Goal: Task Accomplishment & Management: Complete application form

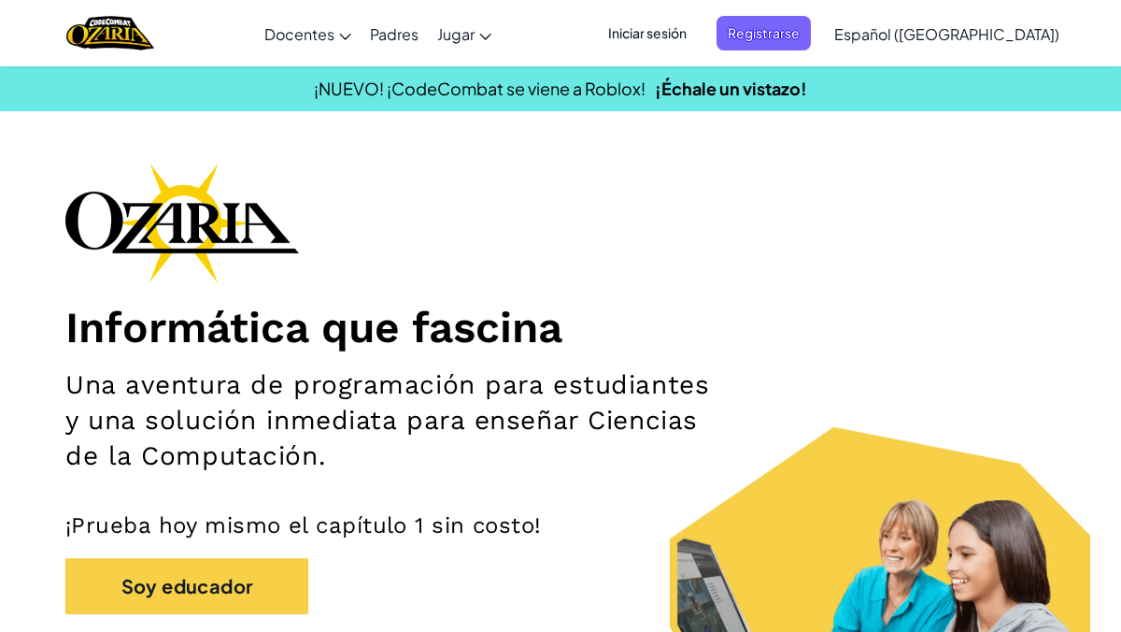
click at [698, 32] on span "Iniciar sesión" at bounding box center [647, 33] width 101 height 35
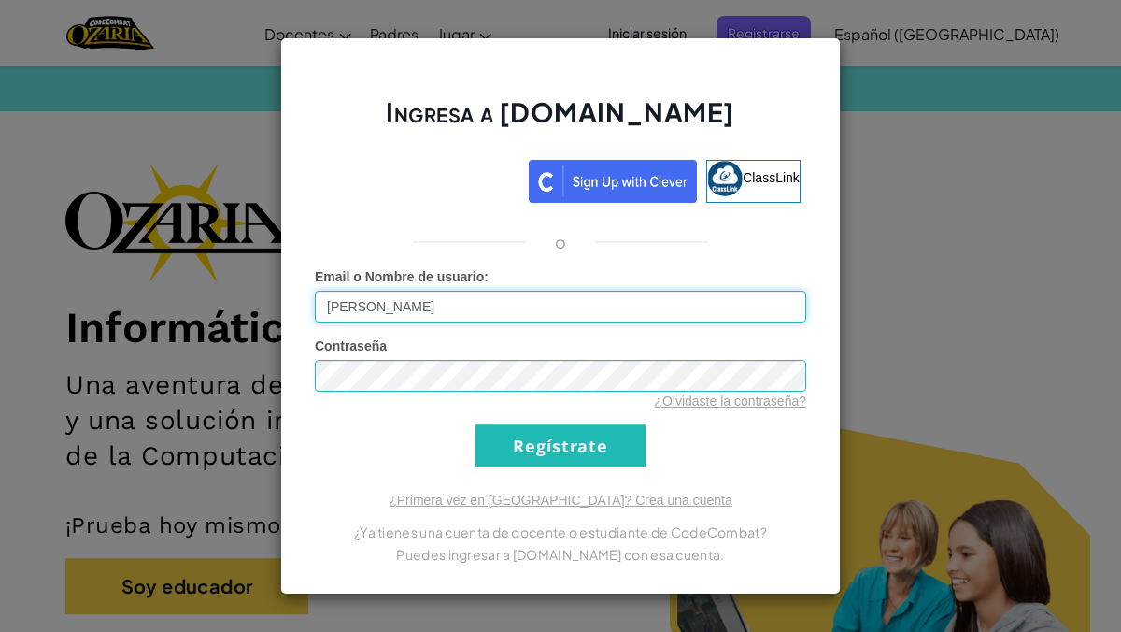
click at [489, 313] on input "Emiliano RetaG" at bounding box center [560, 307] width 491 height 32
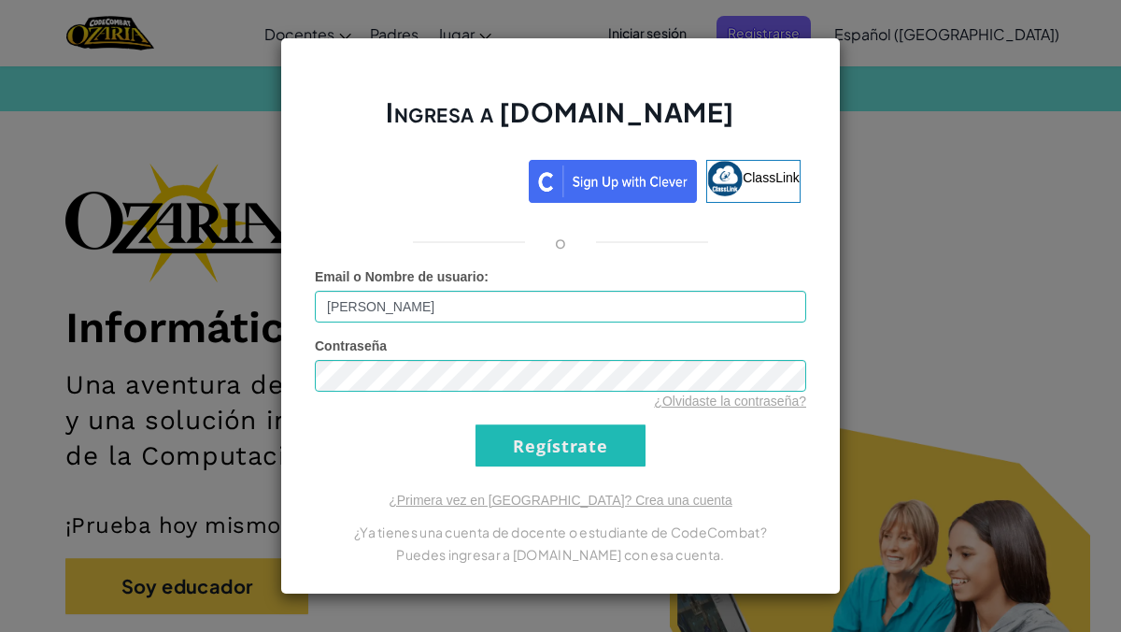
click at [494, 247] on div "o" at bounding box center [560, 242] width 519 height 22
click at [1051, 277] on div "Ingresa a Ozaria.com ClassLink o Error desconocido. Email o Nombre de usuario :…" at bounding box center [560, 316] width 1121 height 632
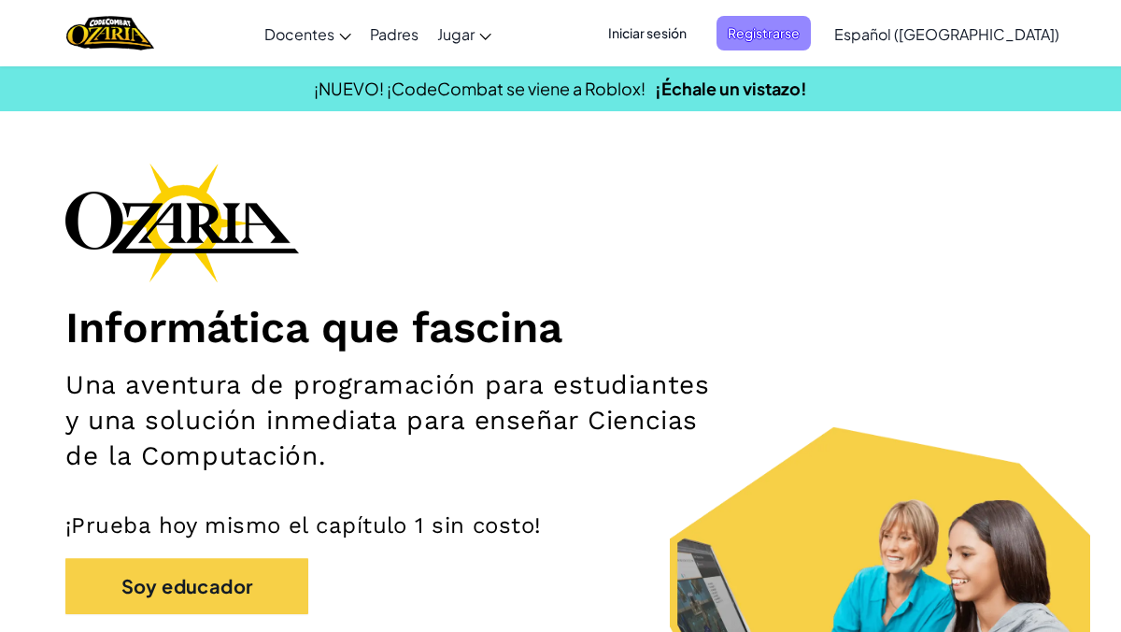
click at [811, 40] on span "Registrarse" at bounding box center [764, 33] width 94 height 35
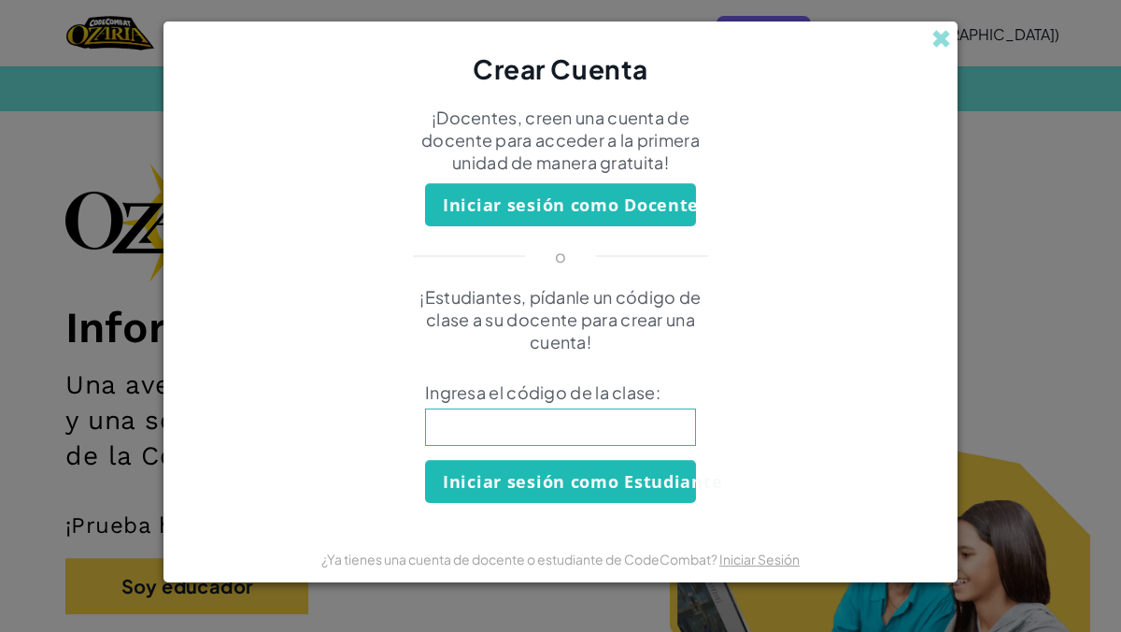
click at [523, 420] on input at bounding box center [560, 426] width 271 height 37
type input "ShipAngryDish"
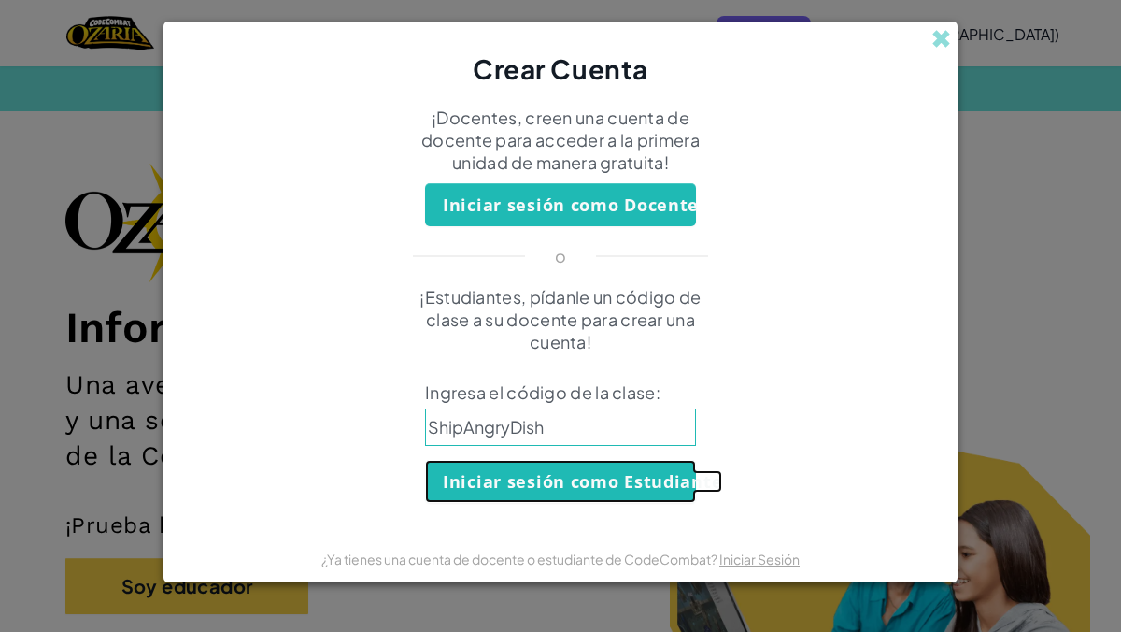
click at [546, 487] on button "Iniciar sesión como Estudiante" at bounding box center [560, 481] width 271 height 43
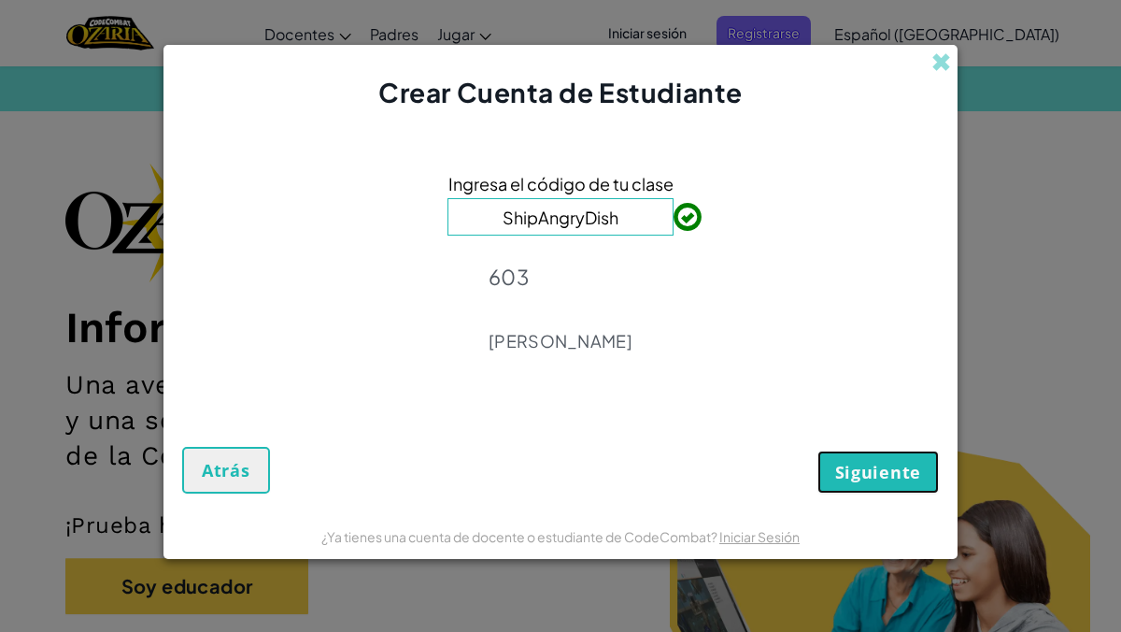
click at [886, 479] on span "Siguiente" at bounding box center [878, 472] width 86 height 22
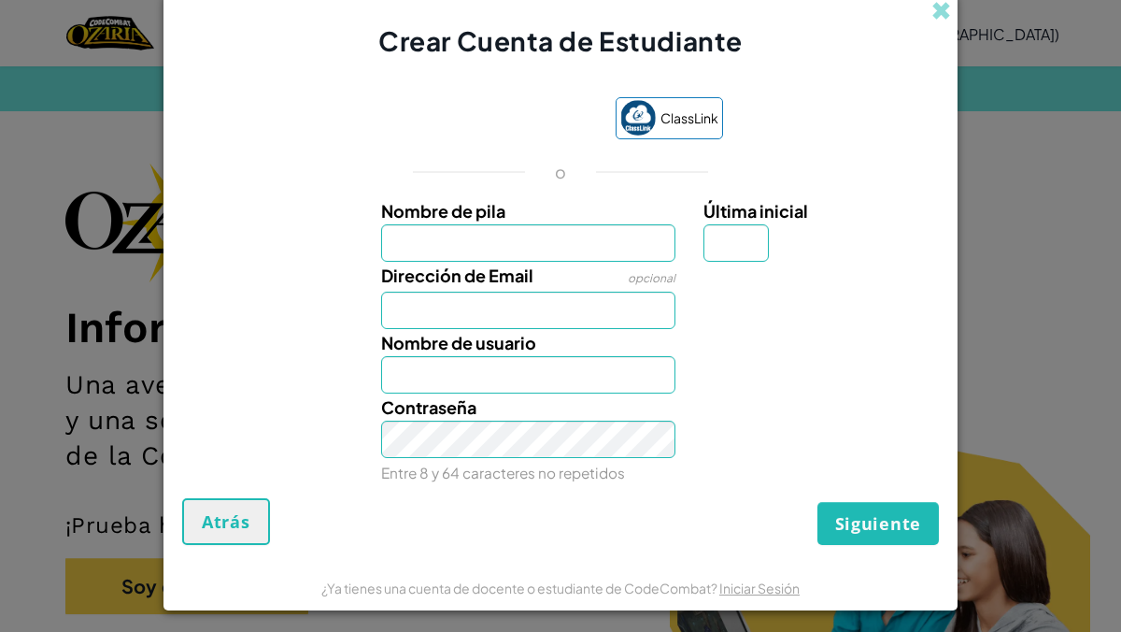
click at [481, 218] on span "Nombre de pila" at bounding box center [443, 210] width 124 height 21
click at [481, 224] on input "Nombre de pila" at bounding box center [528, 242] width 295 height 37
click at [477, 232] on input "Nombre de pila" at bounding box center [528, 242] width 295 height 37
type input "Emiliano Reta"
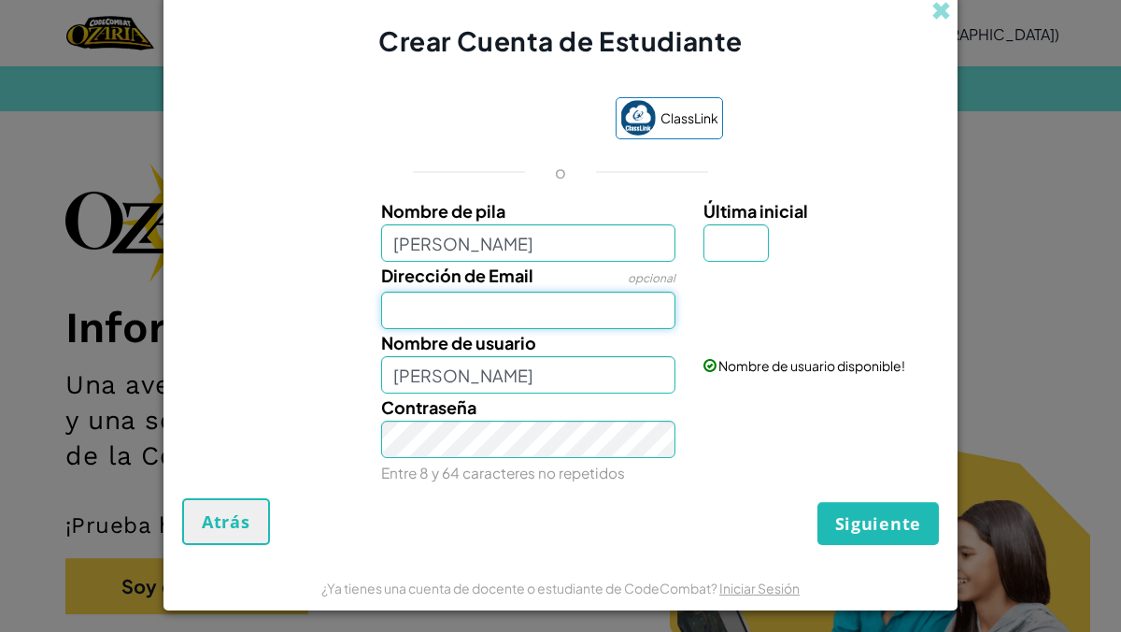
click at [501, 294] on input "Dirección de Email" at bounding box center [528, 309] width 295 height 37
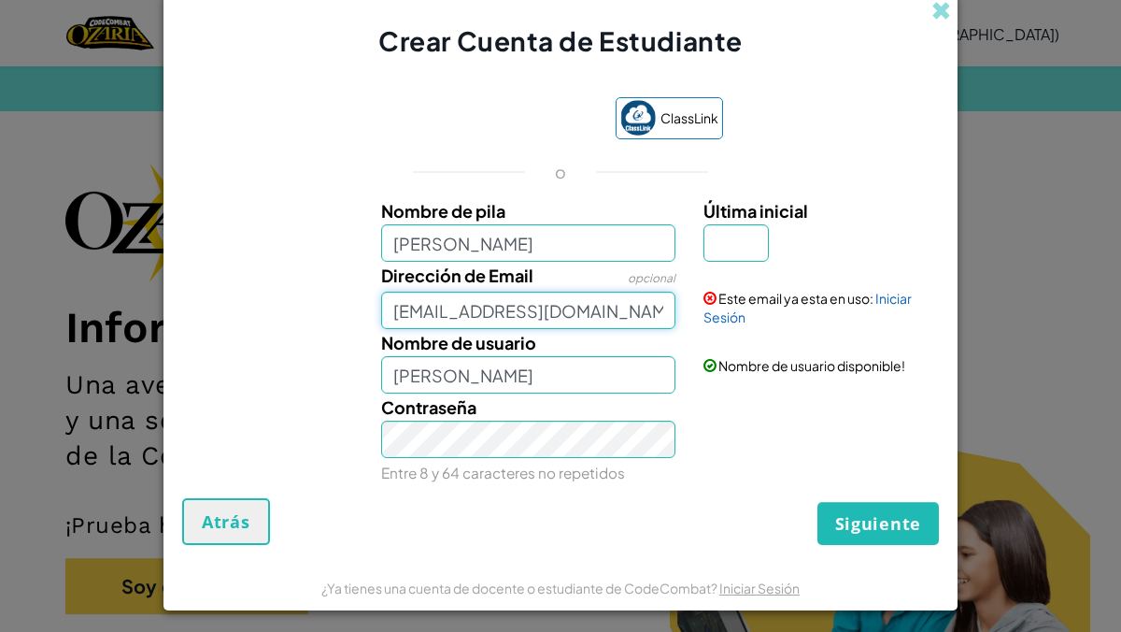
type input "al07181913@tecmilenio.mx"
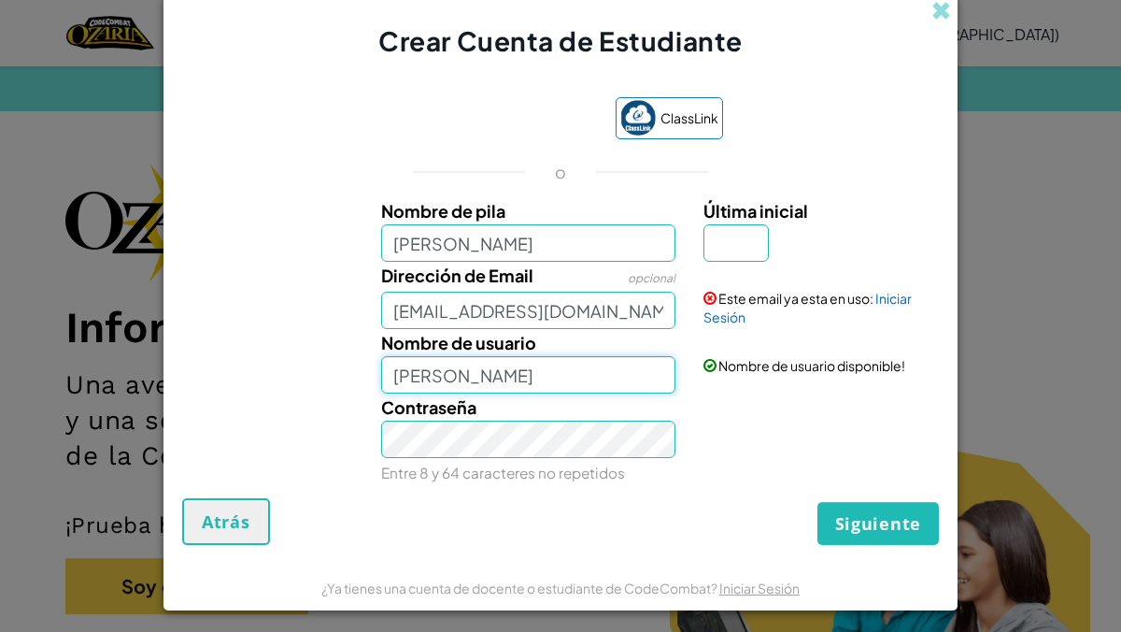
click at [599, 376] on input "Emiliano Reta" at bounding box center [528, 374] width 295 height 37
click at [734, 447] on div "Contraseña Entre 8 y 64 caracteres no repetidos" at bounding box center [560, 439] width 775 height 92
click at [697, 537] on div "Siguiente Atrás" at bounding box center [560, 521] width 757 height 47
click at [745, 251] on input "Última inicial" at bounding box center [735, 242] width 65 height 37
type input "G"
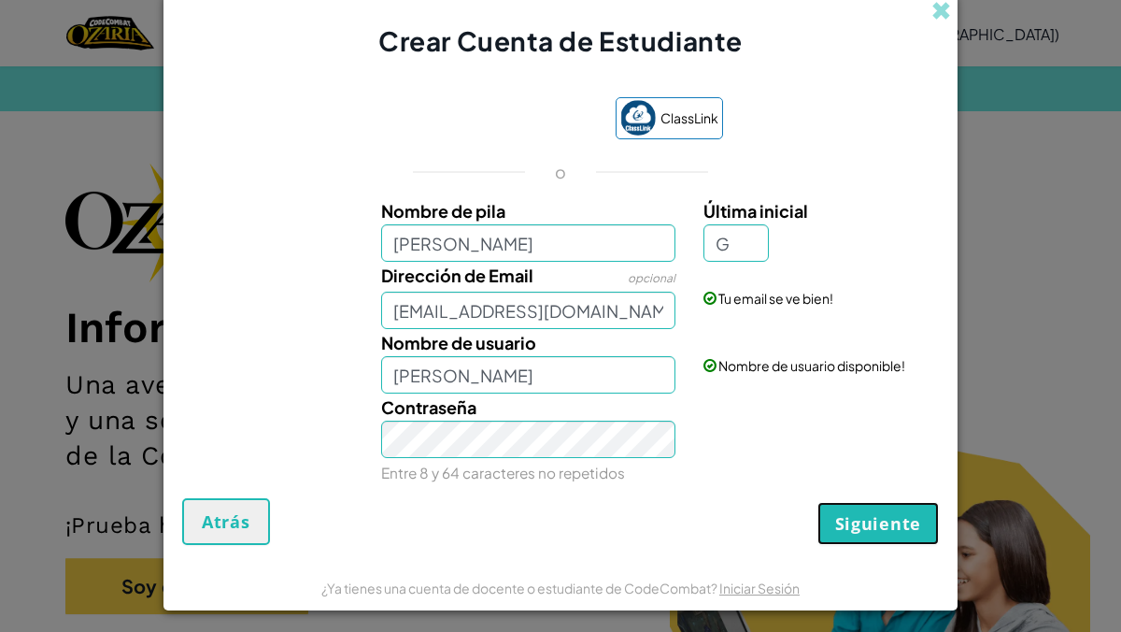
click at [860, 525] on span "Siguiente" at bounding box center [878, 523] width 86 height 22
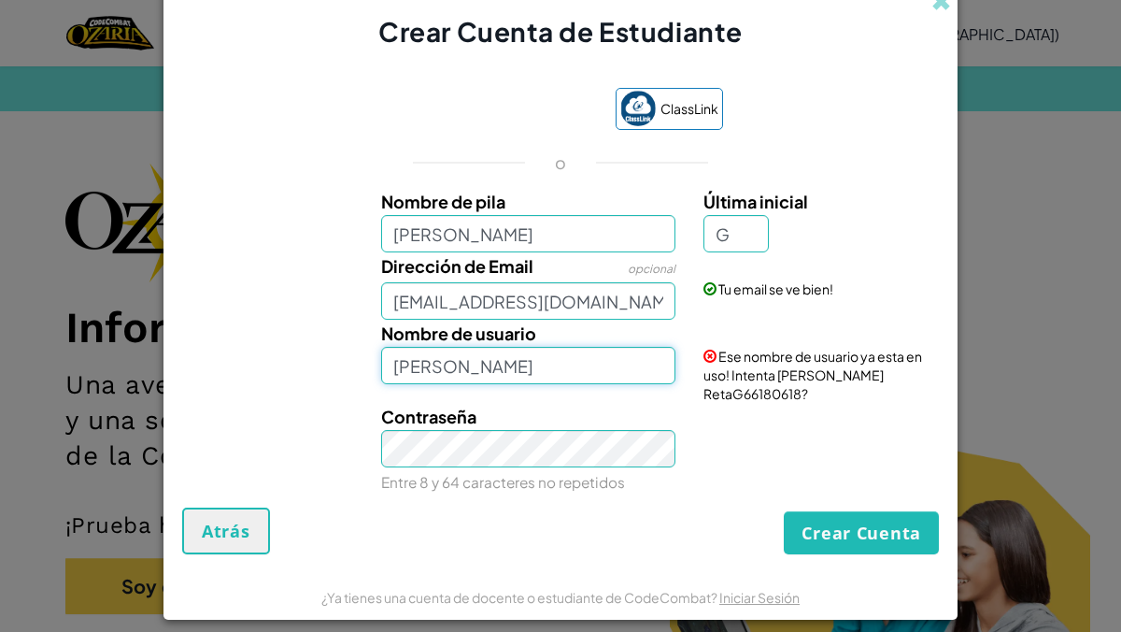
click at [540, 368] on input "Emiliano RetaG" at bounding box center [528, 365] width 295 height 37
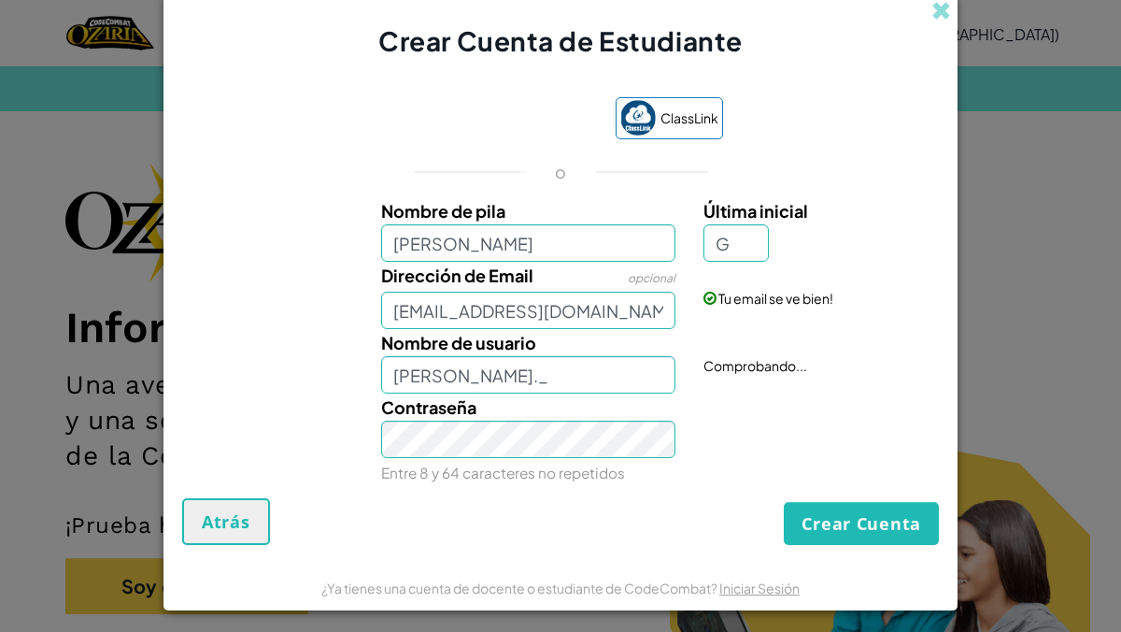
click at [682, 541] on div "Crear Cuenta Atrás" at bounding box center [560, 521] width 757 height 47
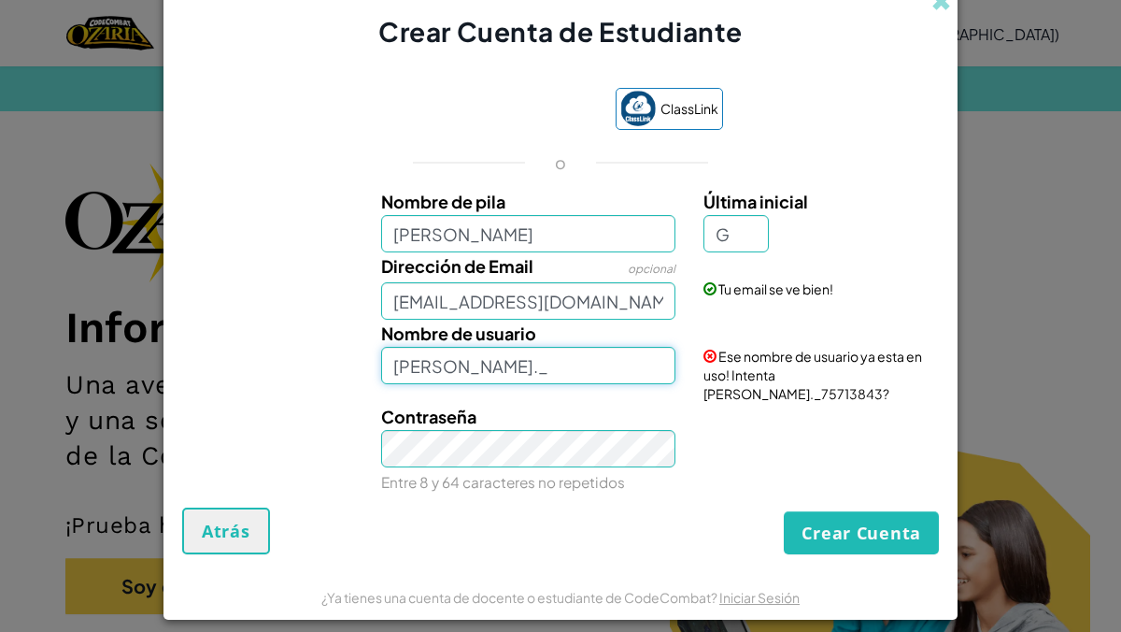
click at [602, 377] on input "Emiliano RetaG._" at bounding box center [528, 365] width 295 height 37
click at [678, 424] on div "Contraseña Entre 8 y 64 caracteres no repetidos" at bounding box center [528, 449] width 323 height 92
click at [626, 371] on input "Emiliano RetaG_." at bounding box center [528, 365] width 295 height 37
click at [505, 375] on input "Emiliano RetaG_." at bounding box center [528, 365] width 295 height 37
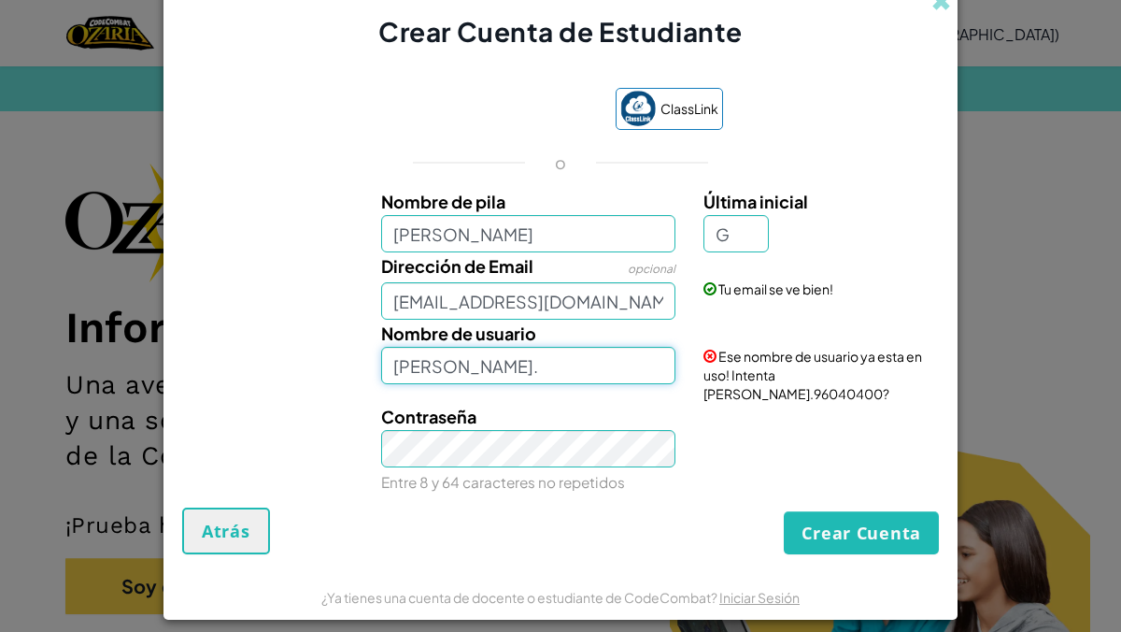
click at [561, 377] on input "Emiliano Reta_G_." at bounding box center [528, 365] width 295 height 37
type input "Emiliano Reta_G_"
click at [587, 408] on div "Contraseña Entre 8 y 64 caracteres no repetidos" at bounding box center [528, 449] width 323 height 92
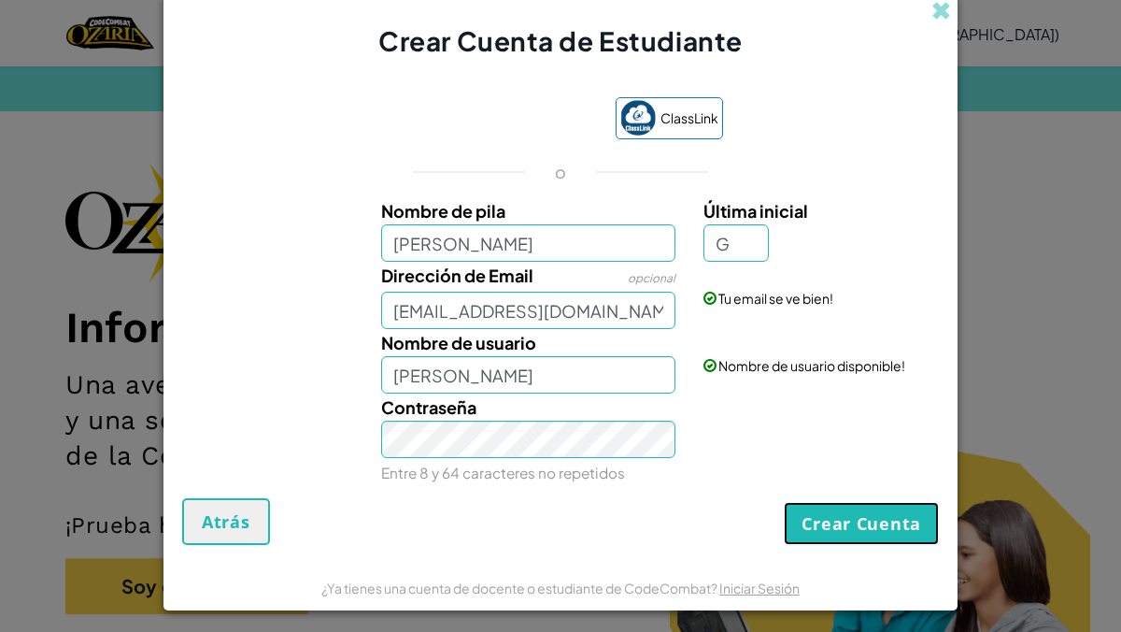
click at [878, 535] on button "Crear Cuenta" at bounding box center [861, 523] width 155 height 43
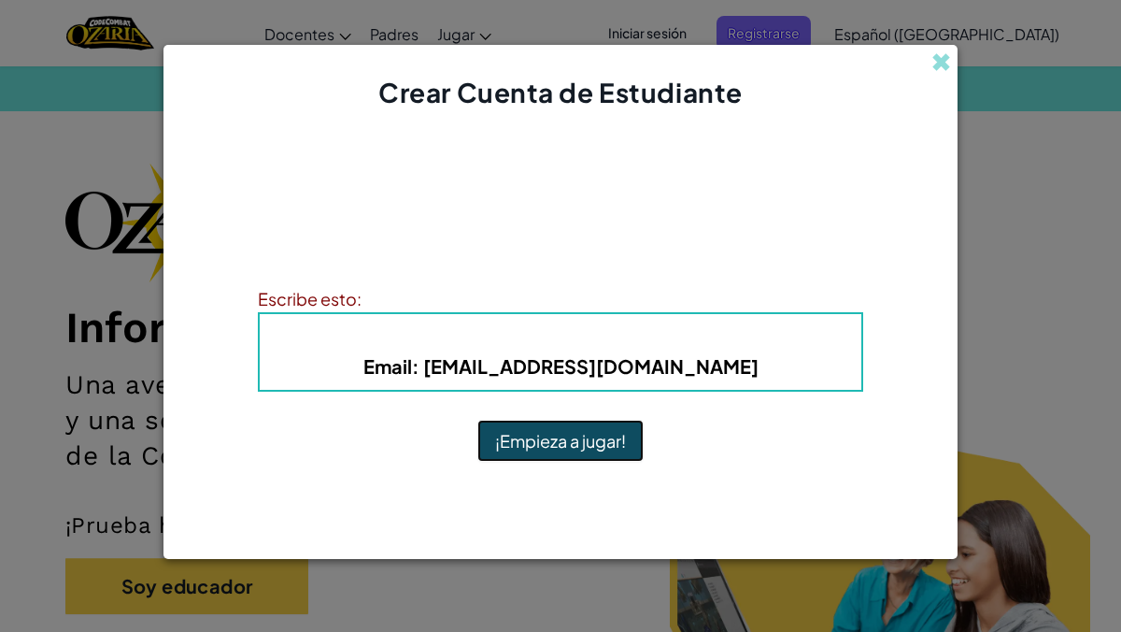
click at [597, 439] on button "¡Empieza a jugar!" at bounding box center [560, 440] width 166 height 43
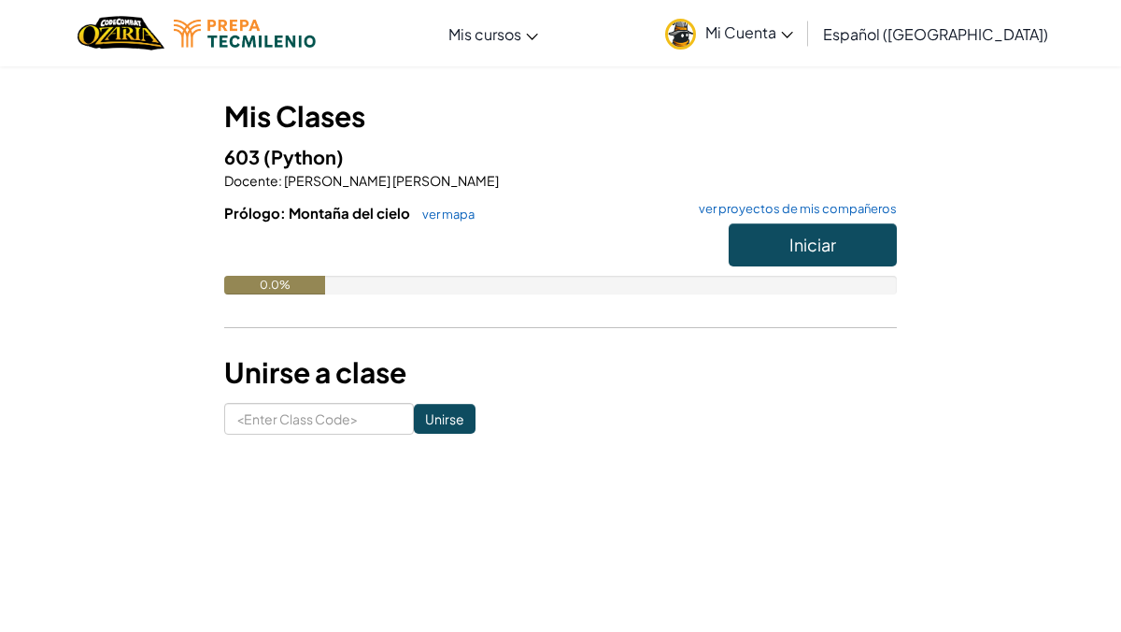
scroll to position [129, 0]
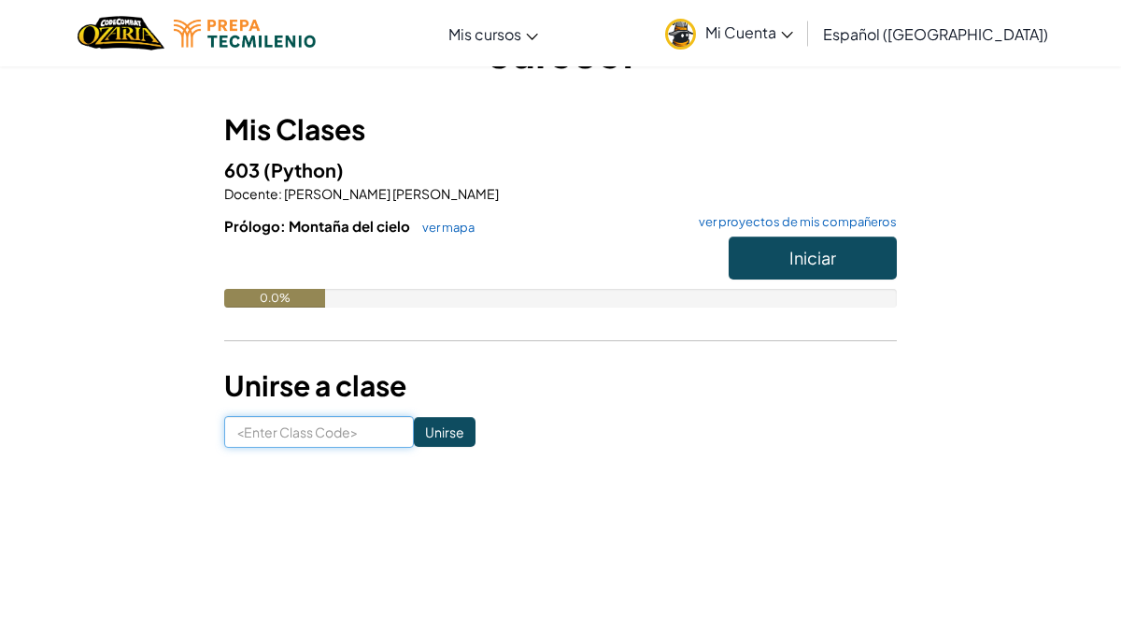
click at [345, 436] on input at bounding box center [319, 432] width 190 height 32
type input "AngryShipDish"
click at [414, 436] on input "Unirse" at bounding box center [445, 432] width 62 height 30
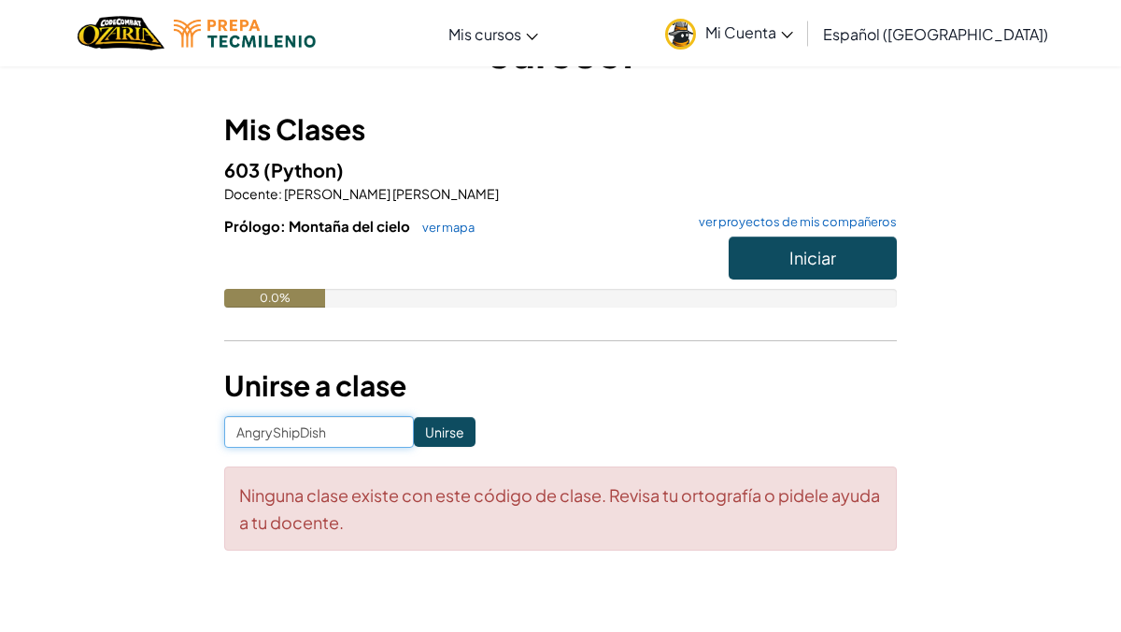
click at [373, 437] on input "AngryShipDish" at bounding box center [319, 432] width 190 height 32
type input "A"
click at [556, 436] on form "Unirse Ninguna clase existe con este código de clase. Revisa tu ortografía o pi…" at bounding box center [560, 483] width 673 height 135
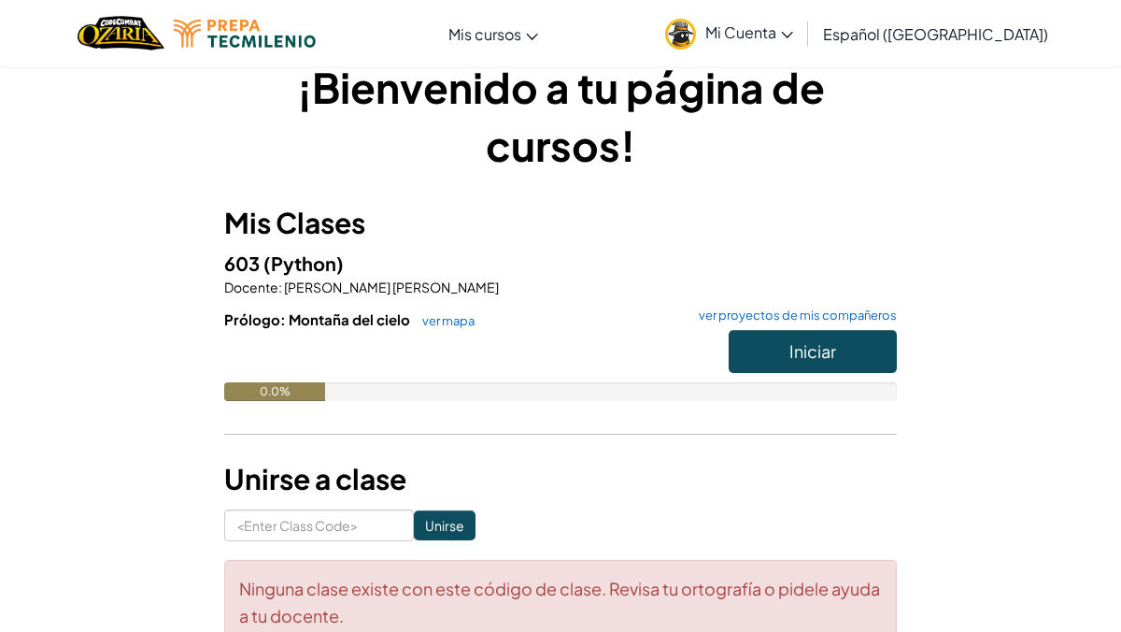
scroll to position [26, 0]
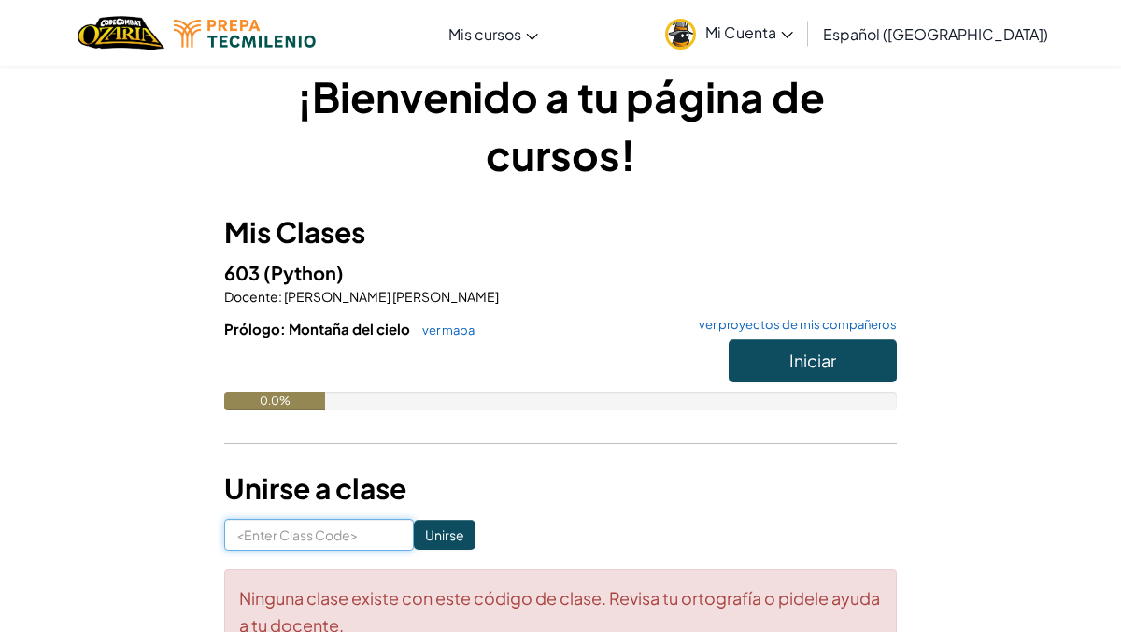
click at [337, 539] on input at bounding box center [319, 534] width 190 height 32
type input "AngryShipDish"
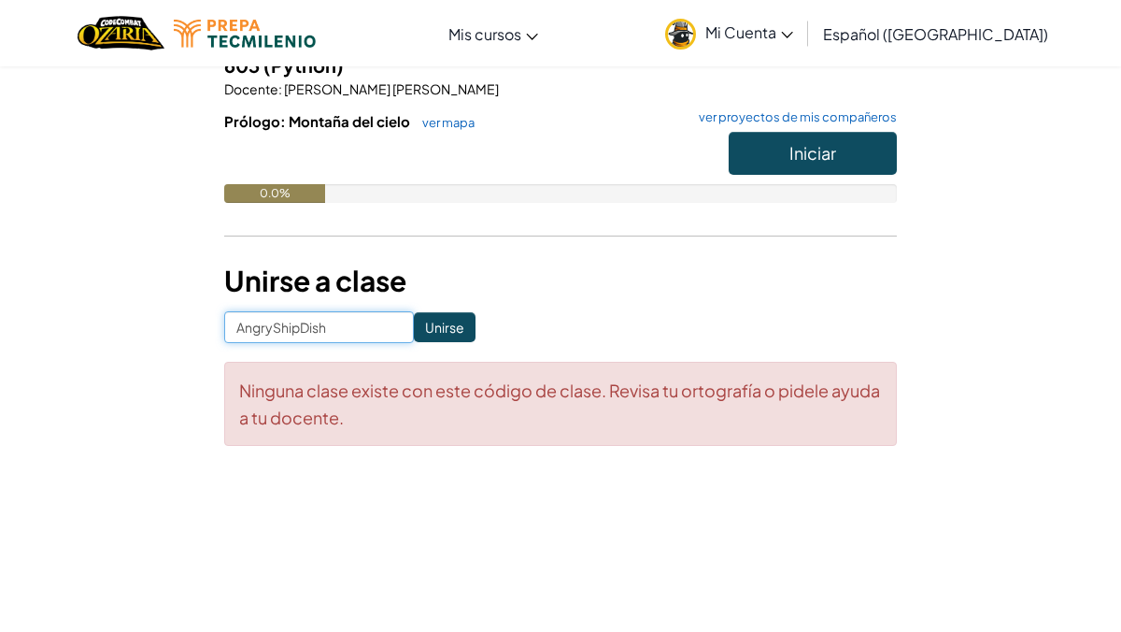
scroll to position [268, 0]
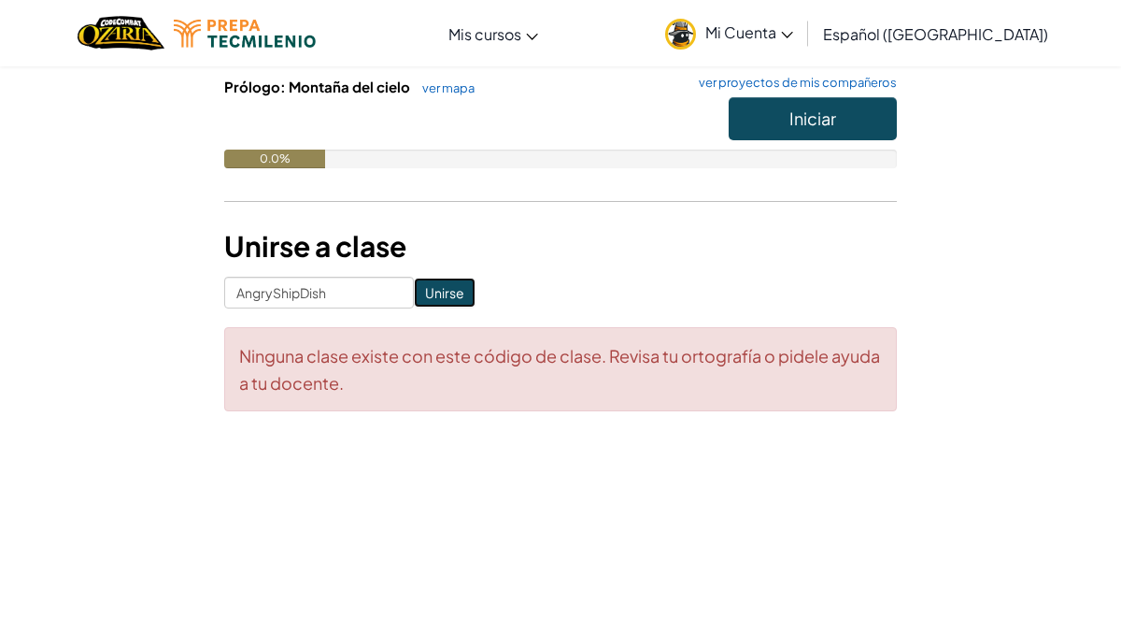
click at [426, 299] on input "Unirse" at bounding box center [445, 292] width 62 height 30
click at [358, 299] on input "AngryShipDish" at bounding box center [319, 293] width 190 height 32
click at [475, 242] on h3 "Unirse a clase" at bounding box center [560, 246] width 673 height 42
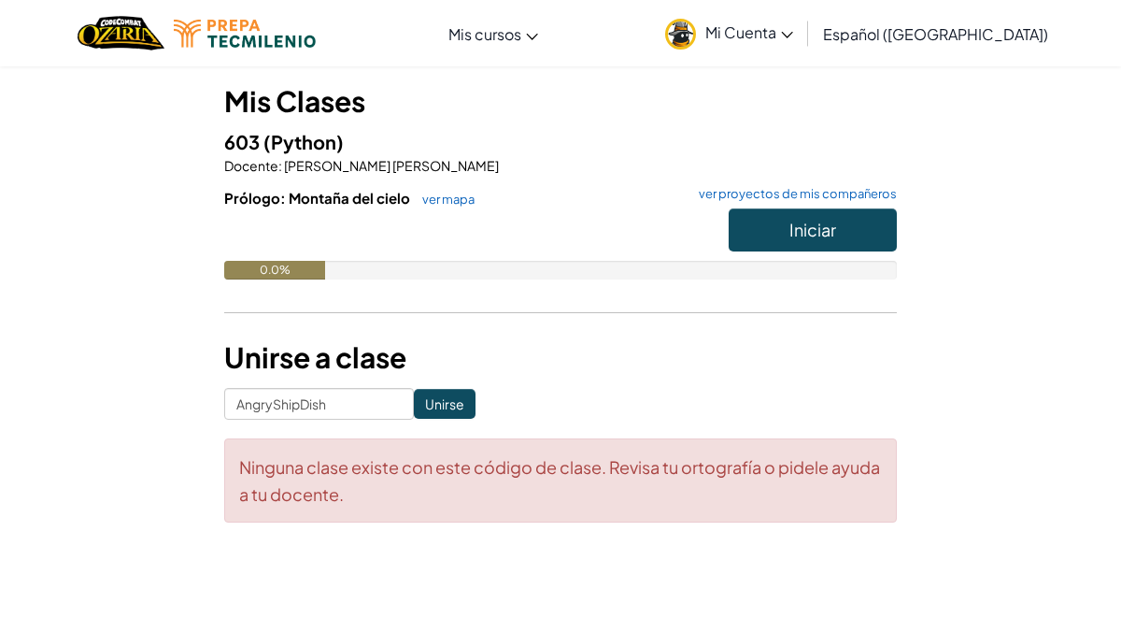
scroll to position [160, 0]
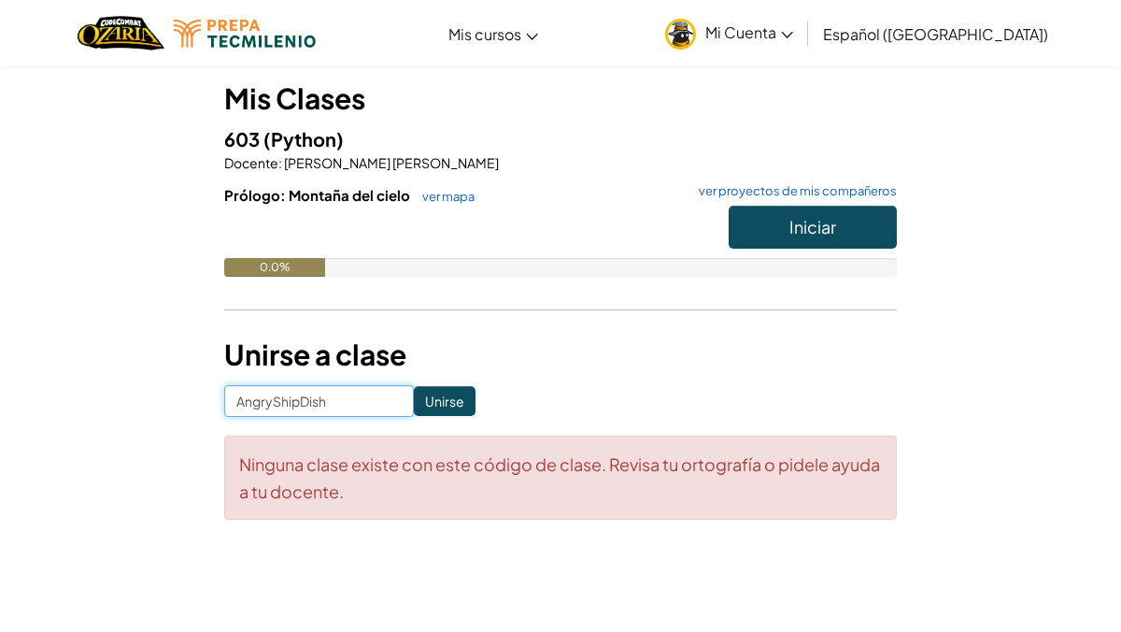
click at [284, 404] on input "AngryShipDish" at bounding box center [319, 401] width 190 height 32
click at [525, 338] on h3 "Unirse a clase" at bounding box center [560, 355] width 673 height 42
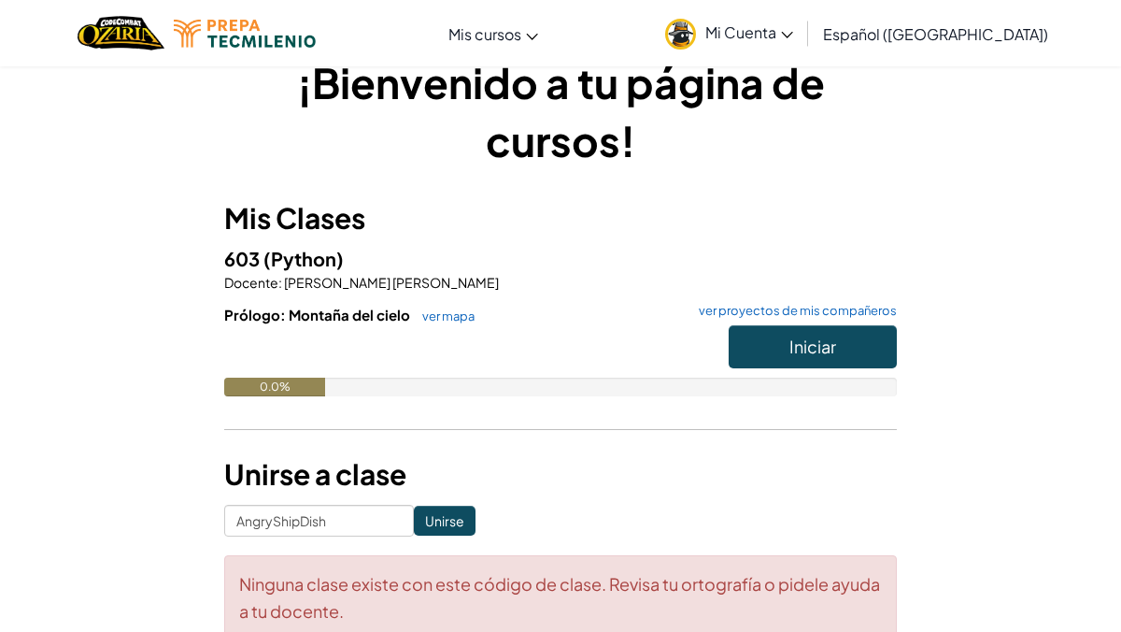
scroll to position [57, 0]
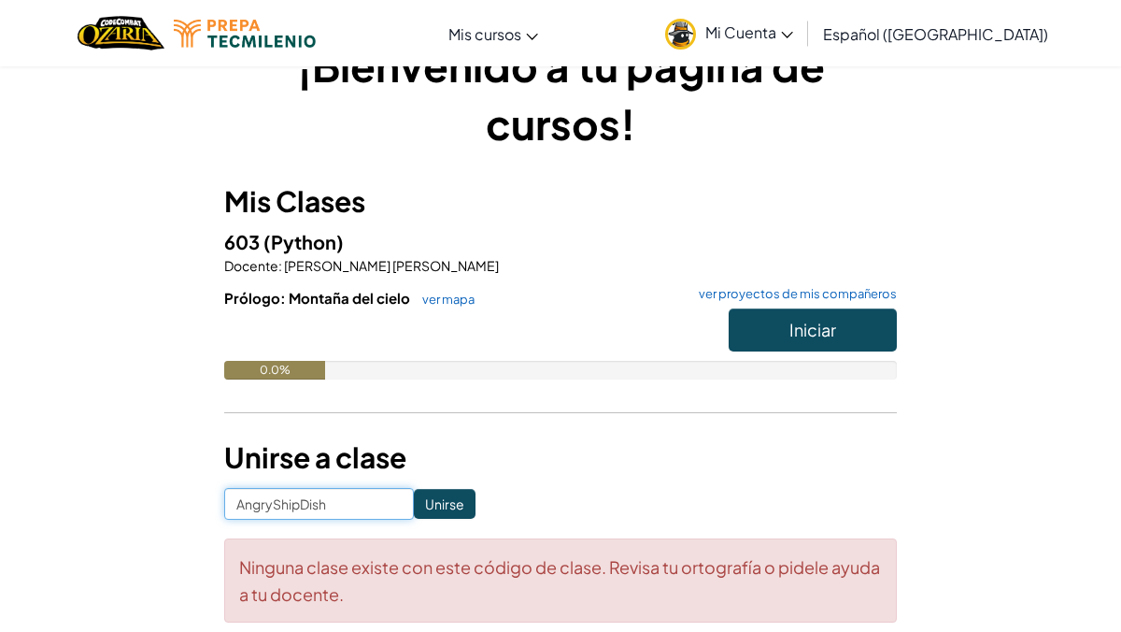
click at [338, 498] on input "AngryShipDish" at bounding box center [319, 504] width 190 height 32
type input "A"
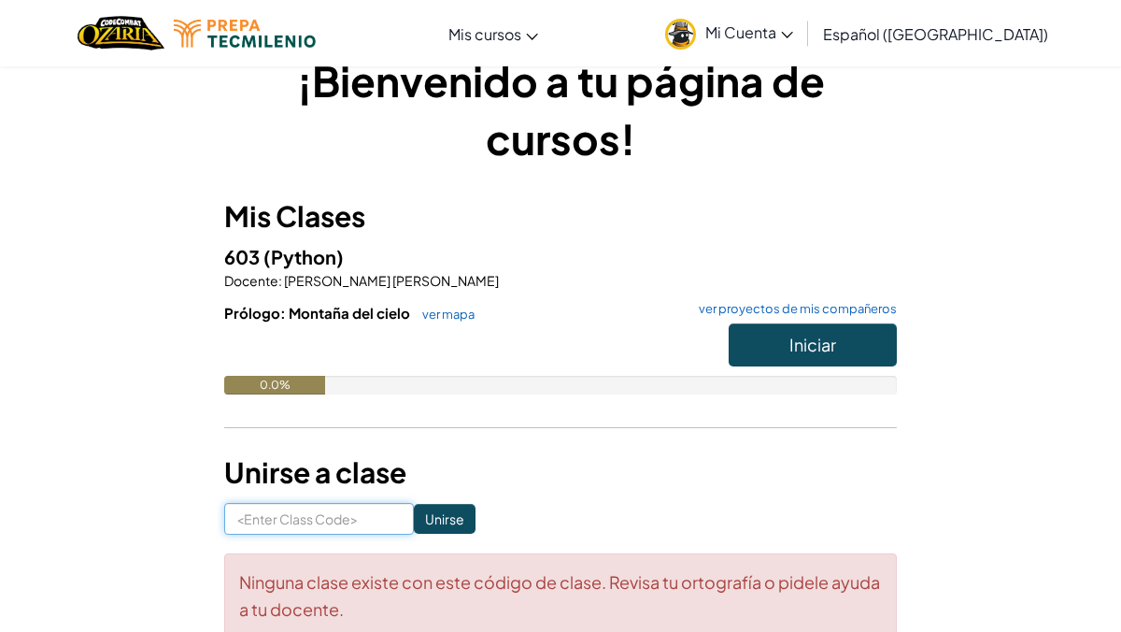
scroll to position [45, 0]
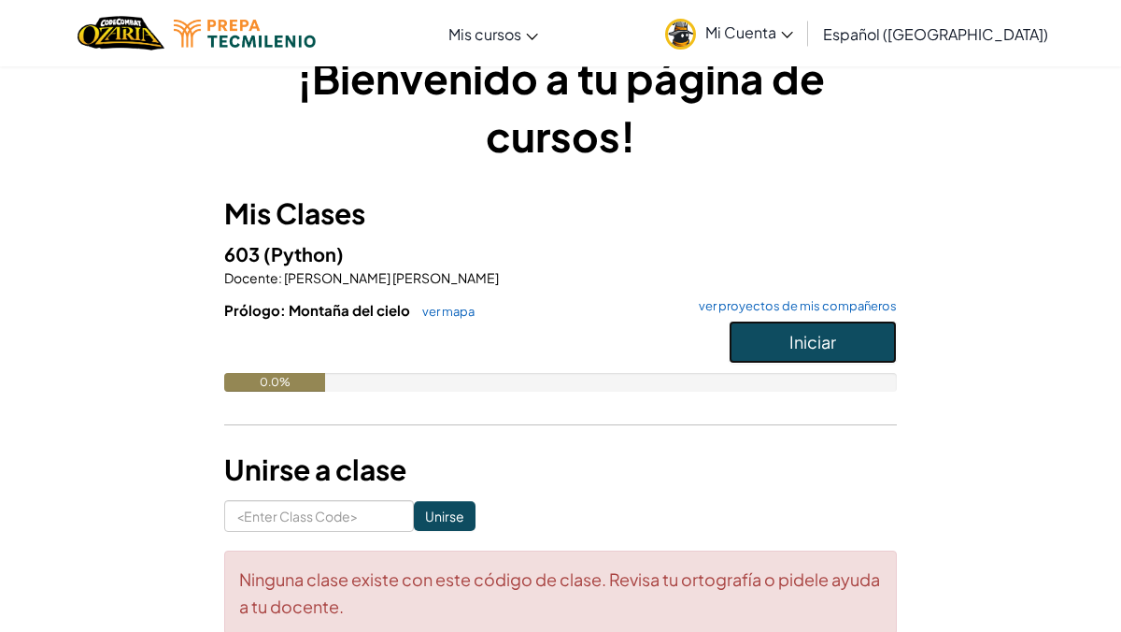
click at [766, 343] on button "Iniciar" at bounding box center [813, 341] width 168 height 43
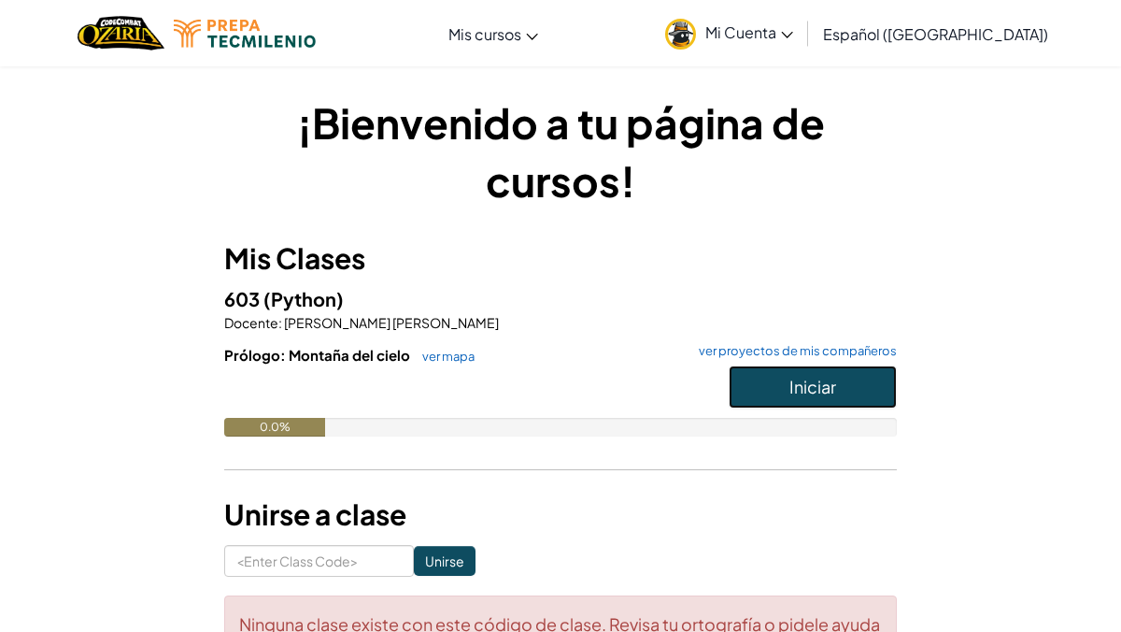
click at [782, 386] on button "Iniciar" at bounding box center [813, 386] width 168 height 43
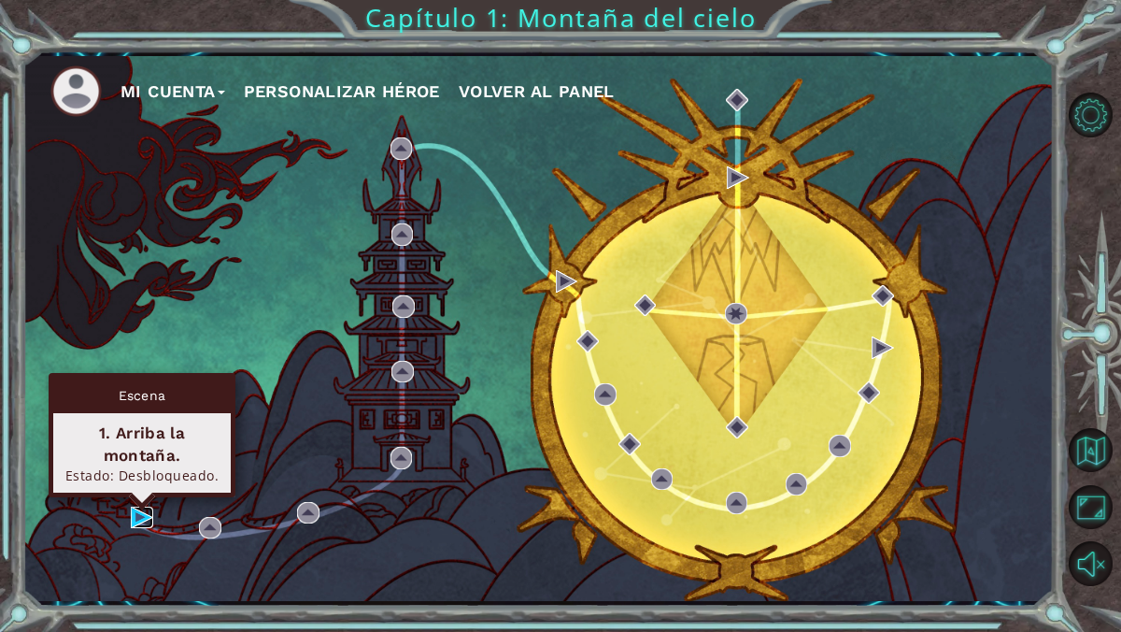
click at [136, 519] on img at bounding box center [142, 517] width 22 height 22
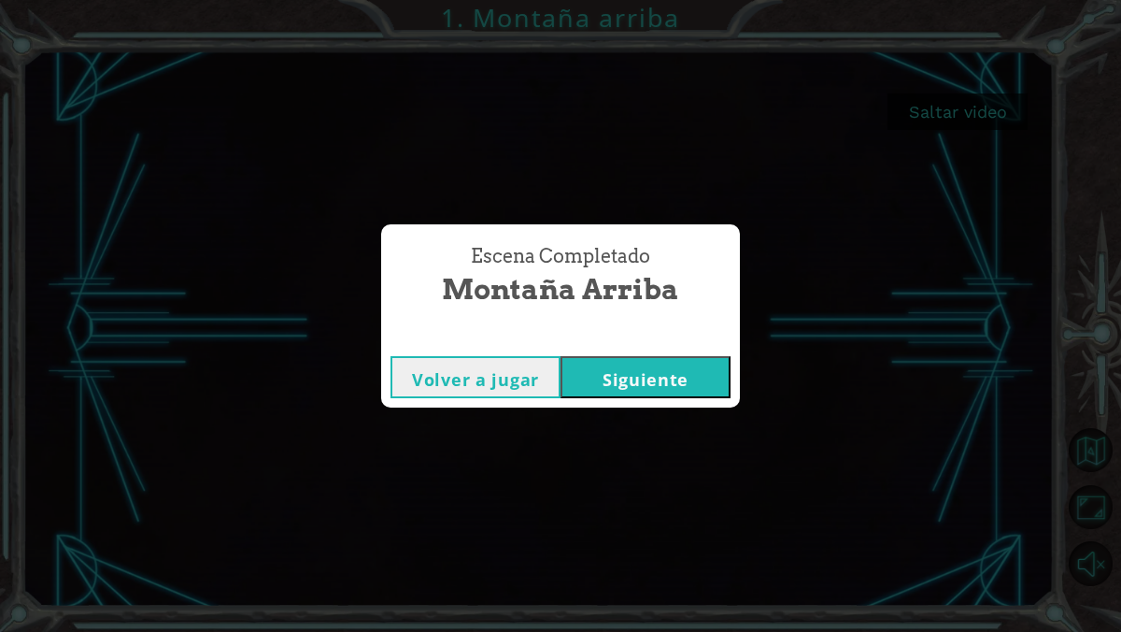
click at [691, 368] on button "Siguiente" at bounding box center [646, 377] width 170 height 42
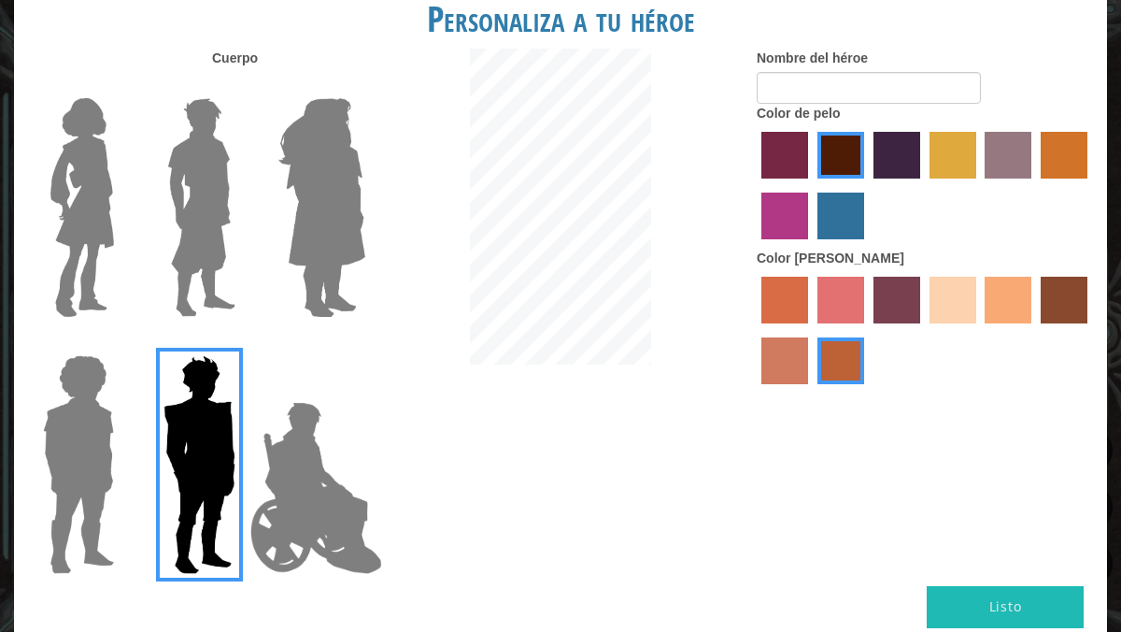
click at [802, 138] on label "paprika hair color" at bounding box center [784, 155] width 47 height 47
click at [755, 185] on input "paprika hair color" at bounding box center [755, 185] width 0 height 0
click at [852, 147] on label "maroon hair color" at bounding box center [840, 155] width 47 height 47
click at [811, 185] on input "maroon hair color" at bounding box center [811, 185] width 0 height 0
click at [852, 147] on label "maroon hair color" at bounding box center [840, 155] width 47 height 47
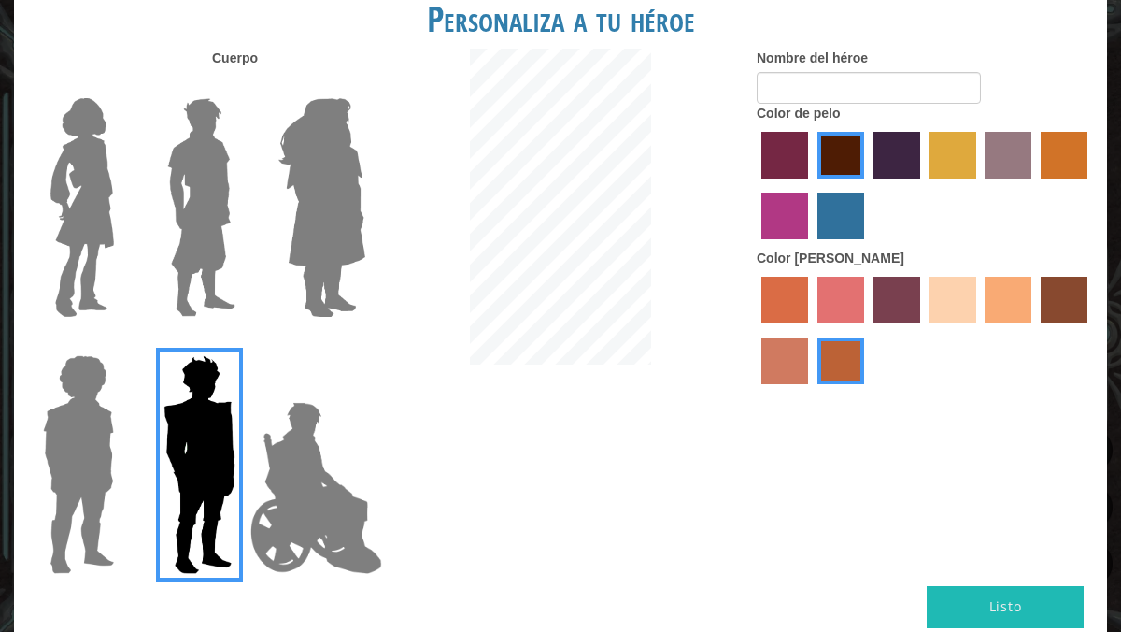
click at [811, 185] on input "maroon hair color" at bounding box center [811, 185] width 0 height 0
click at [951, 295] on label "sandy beach skin color" at bounding box center [953, 300] width 47 height 47
click at [923, 330] on input "sandy beach skin color" at bounding box center [923, 330] width 0 height 0
click at [1026, 305] on label "tacao skin color" at bounding box center [1008, 300] width 47 height 47
click at [979, 330] on input "tacao skin color" at bounding box center [979, 330] width 0 height 0
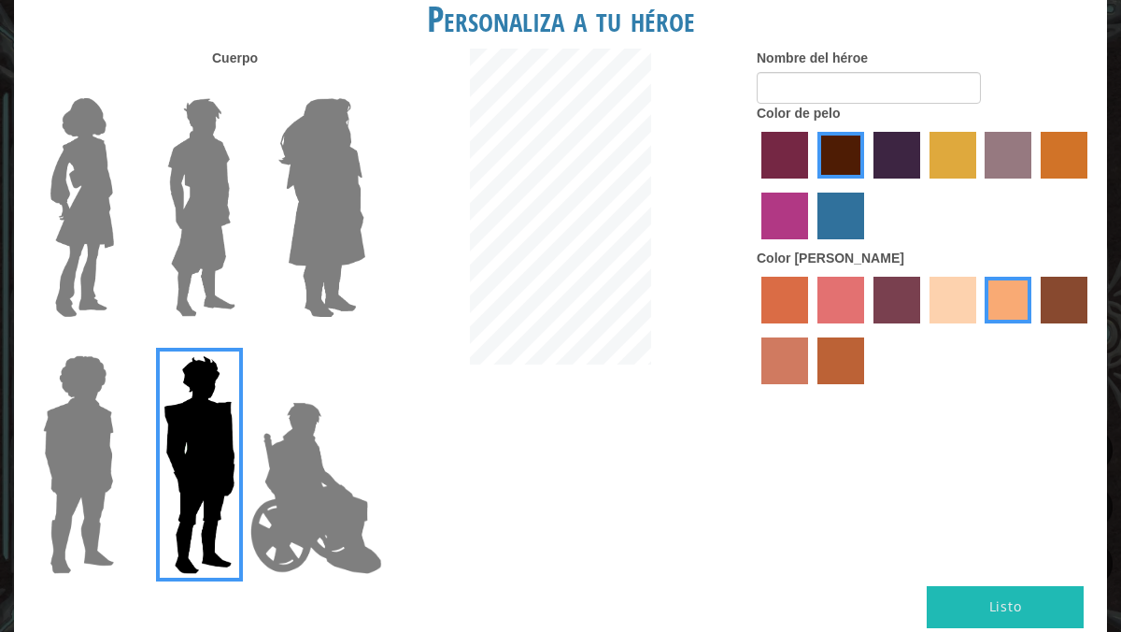
click at [179, 145] on img at bounding box center [201, 208] width 83 height 234
click at [243, 86] on input "Hero Lars" at bounding box center [243, 86] width 0 height 0
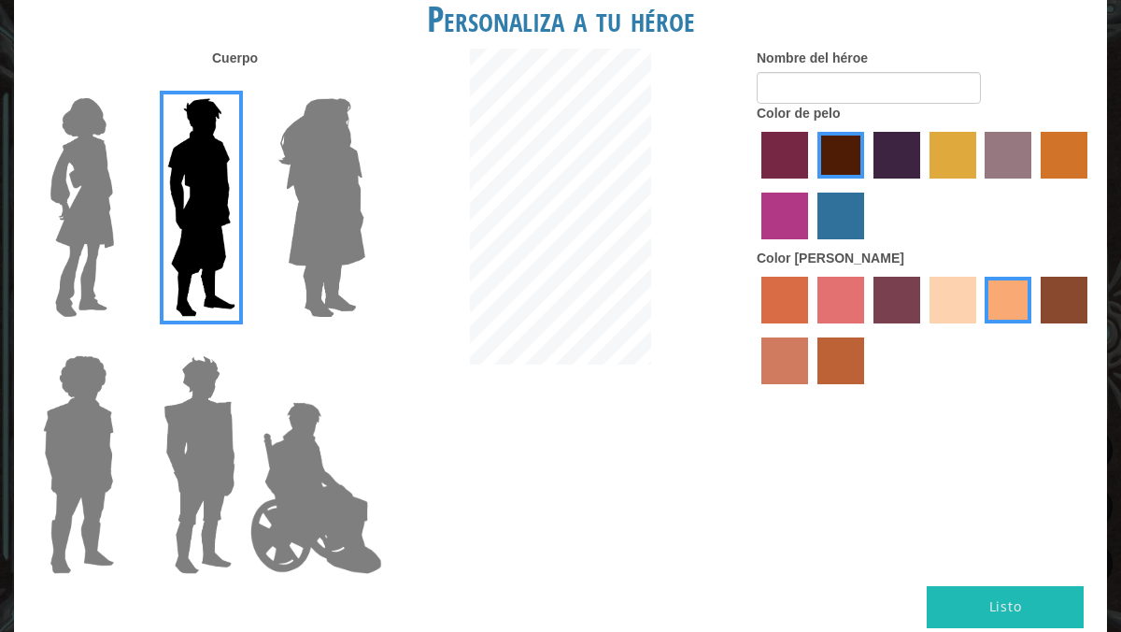
click at [128, 406] on div at bounding box center [74, 457] width 121 height 257
click at [71, 420] on img at bounding box center [78, 465] width 86 height 234
click at [121, 343] on input "Hero Steven" at bounding box center [121, 343] width 0 height 0
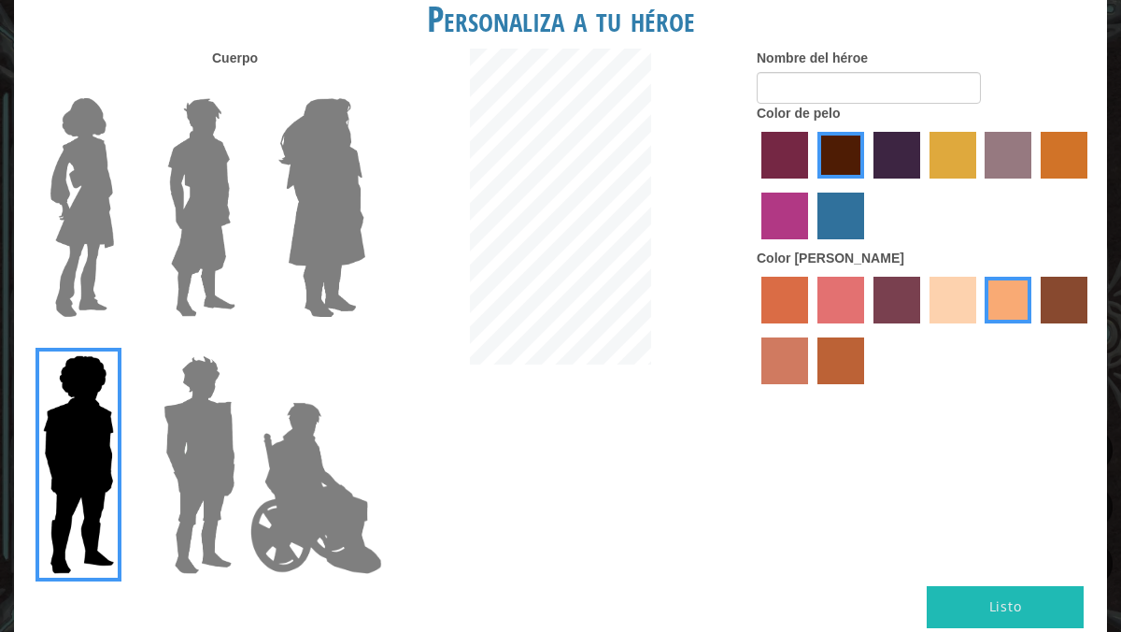
click at [106, 238] on img at bounding box center [82, 208] width 78 height 234
click at [121, 86] on input "Hero Connie" at bounding box center [121, 86] width 0 height 0
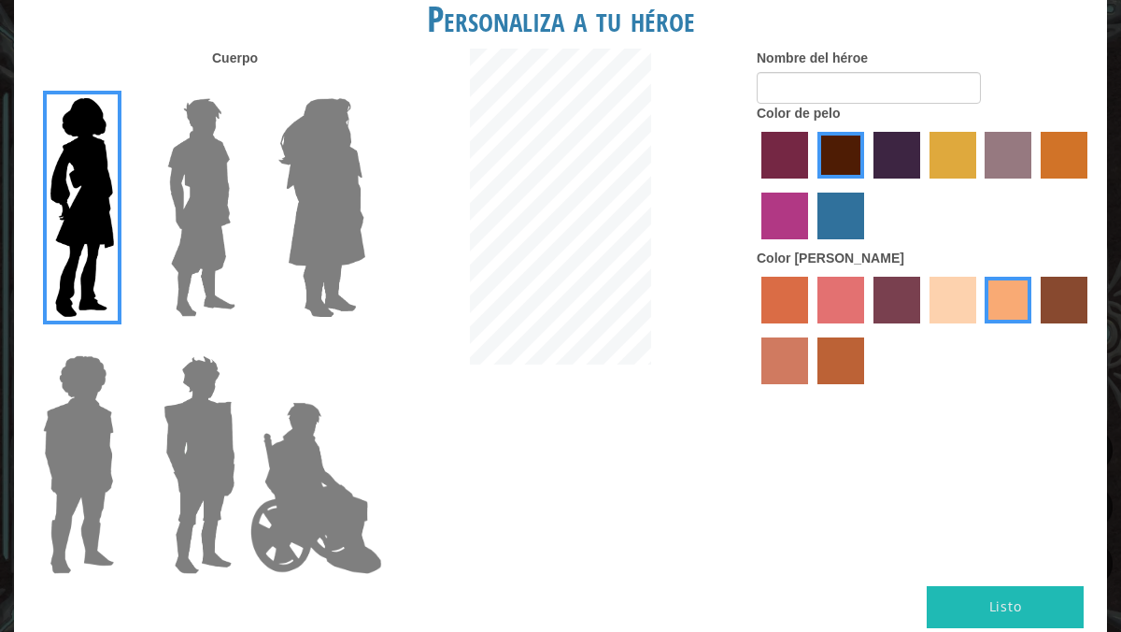
click at [218, 250] on img at bounding box center [201, 208] width 83 height 234
click at [243, 86] on input "Hero Lars" at bounding box center [243, 86] width 0 height 0
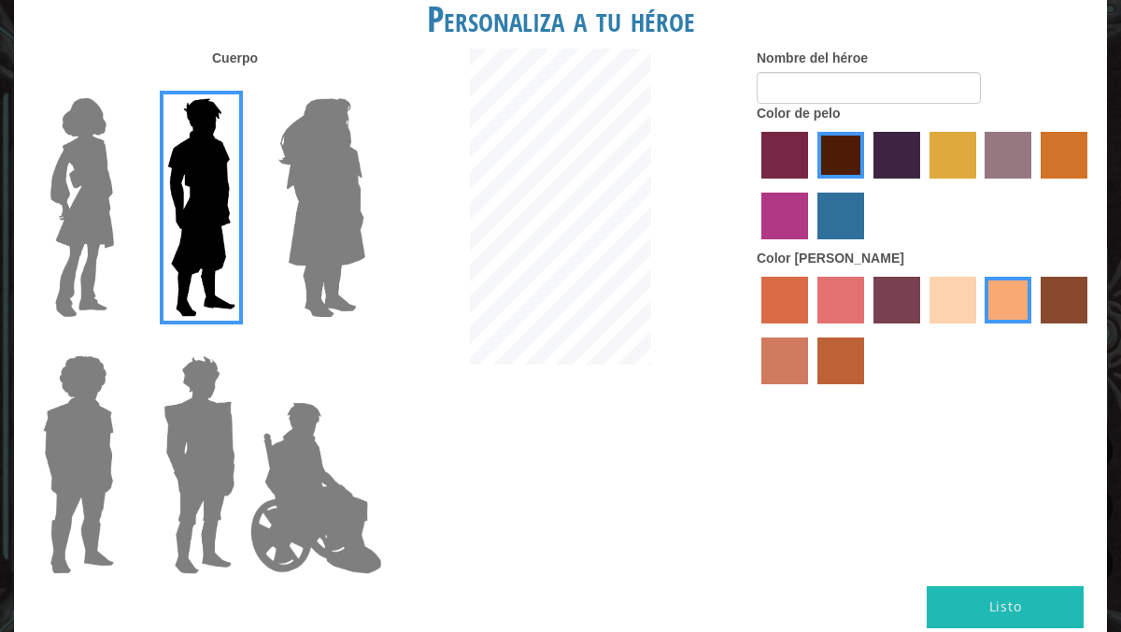
click at [287, 432] on img at bounding box center [316, 487] width 147 height 187
click at [364, 343] on input "Hero Jamie" at bounding box center [364, 343] width 0 height 0
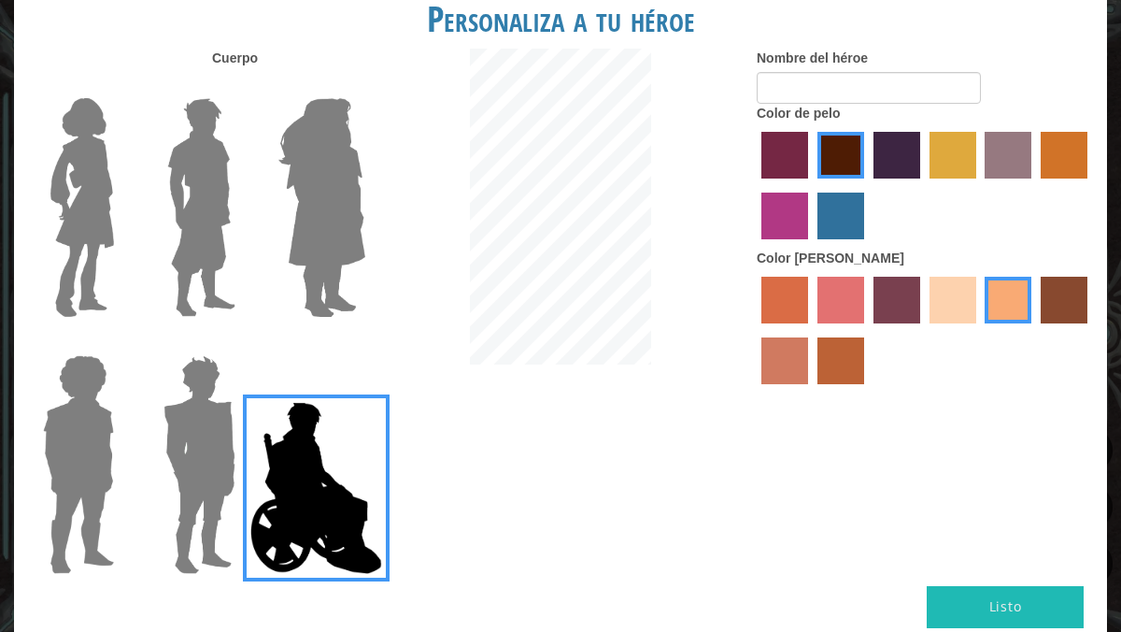
click at [200, 234] on img at bounding box center [201, 208] width 83 height 234
click at [243, 86] on input "Hero Lars" at bounding box center [243, 86] width 0 height 0
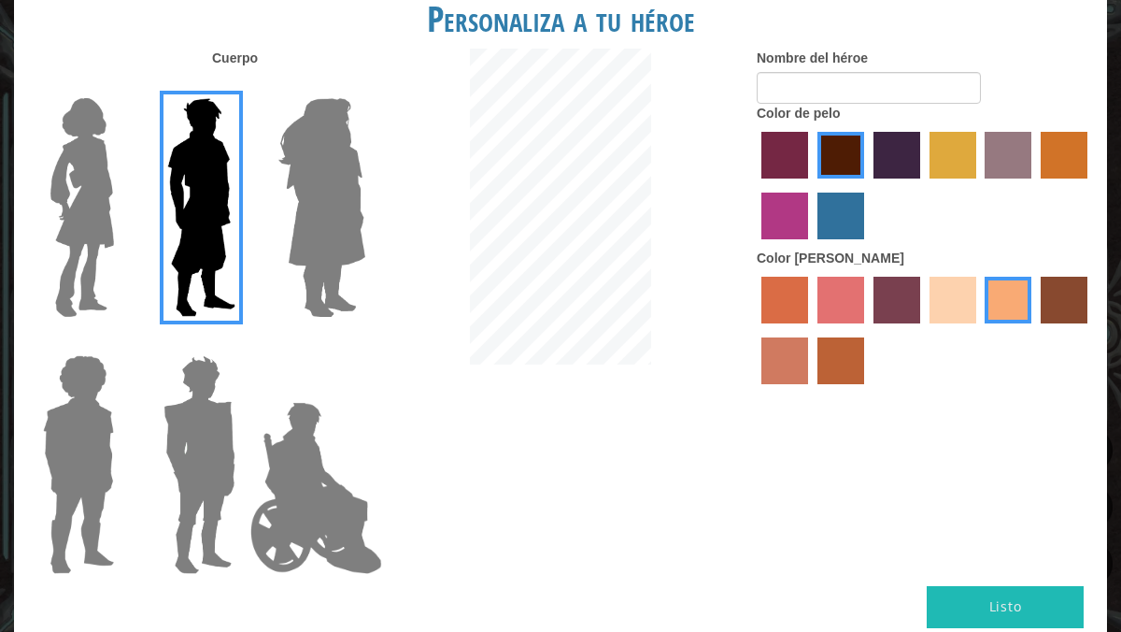
click at [221, 415] on img at bounding box center [199, 465] width 87 height 234
click at [243, 343] on input "Hero Garnet" at bounding box center [243, 343] width 0 height 0
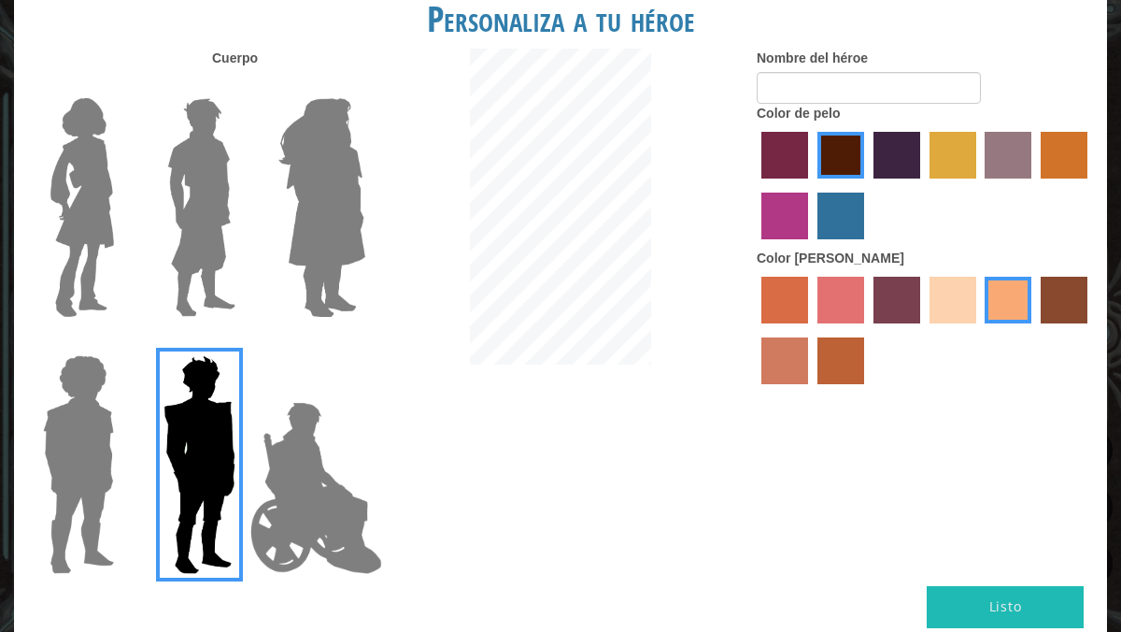
click at [319, 193] on img at bounding box center [322, 208] width 102 height 234
click at [364, 86] on input "Hero Amethyst" at bounding box center [364, 86] width 0 height 0
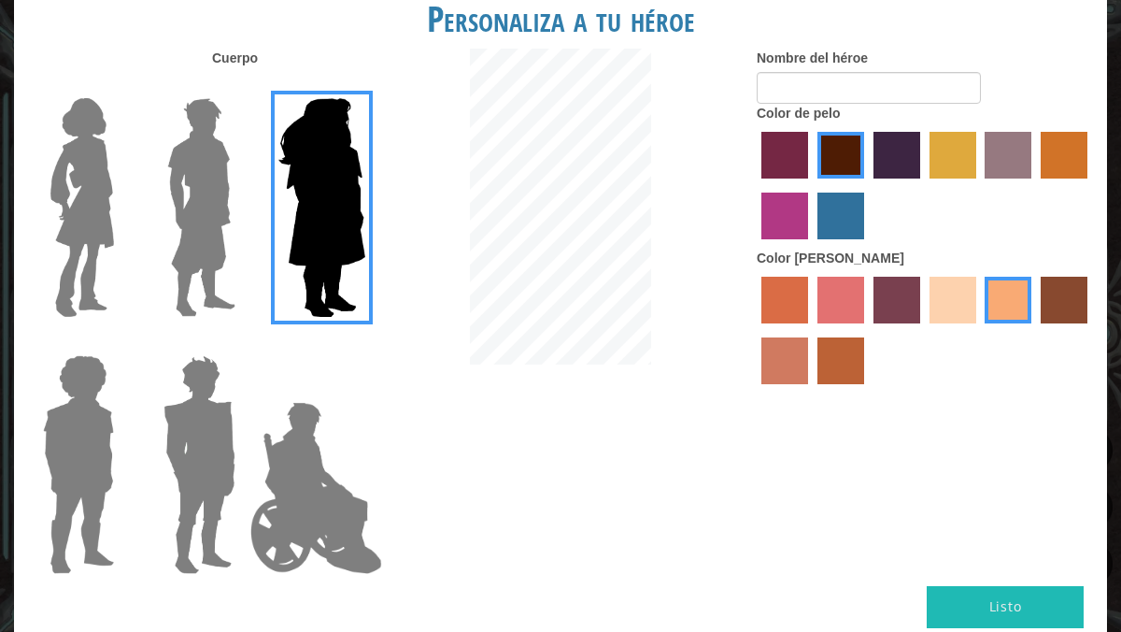
click at [178, 192] on img at bounding box center [201, 208] width 83 height 234
click at [243, 86] on input "Hero Lars" at bounding box center [243, 86] width 0 height 0
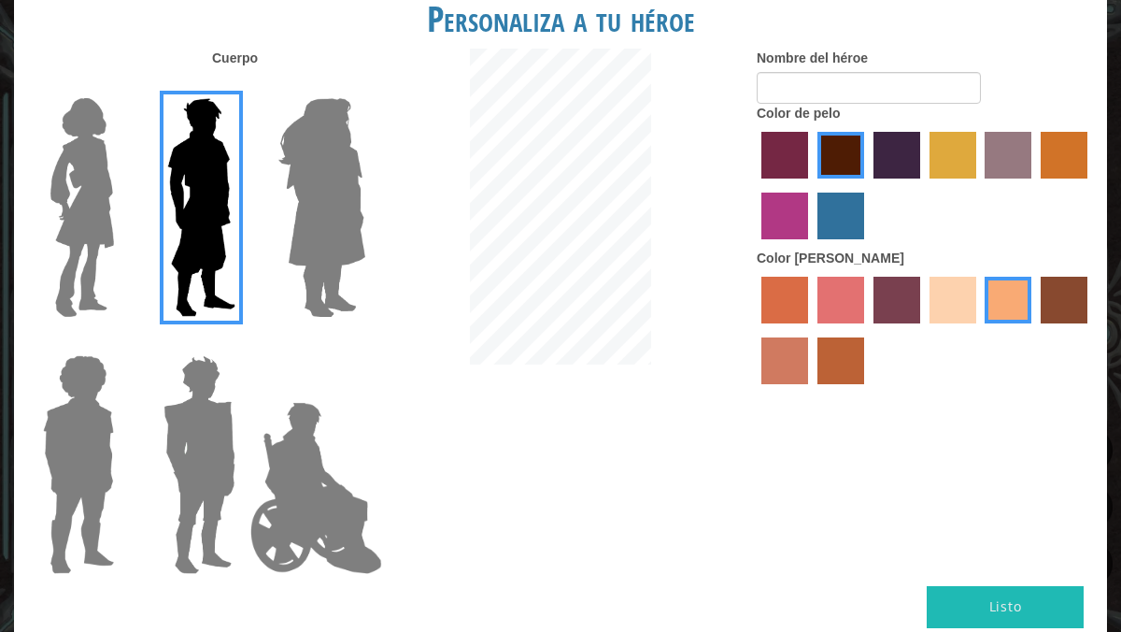
click at [959, 306] on label "sandy beach skin color" at bounding box center [953, 300] width 47 height 47
click at [923, 330] on input "sandy beach skin color" at bounding box center [923, 330] width 0 height 0
click at [1001, 282] on label "tacao skin color" at bounding box center [1008, 300] width 47 height 47
click at [979, 330] on input "tacao skin color" at bounding box center [979, 330] width 0 height 0
click at [1067, 163] on label "gold drop hair color" at bounding box center [1064, 155] width 47 height 47
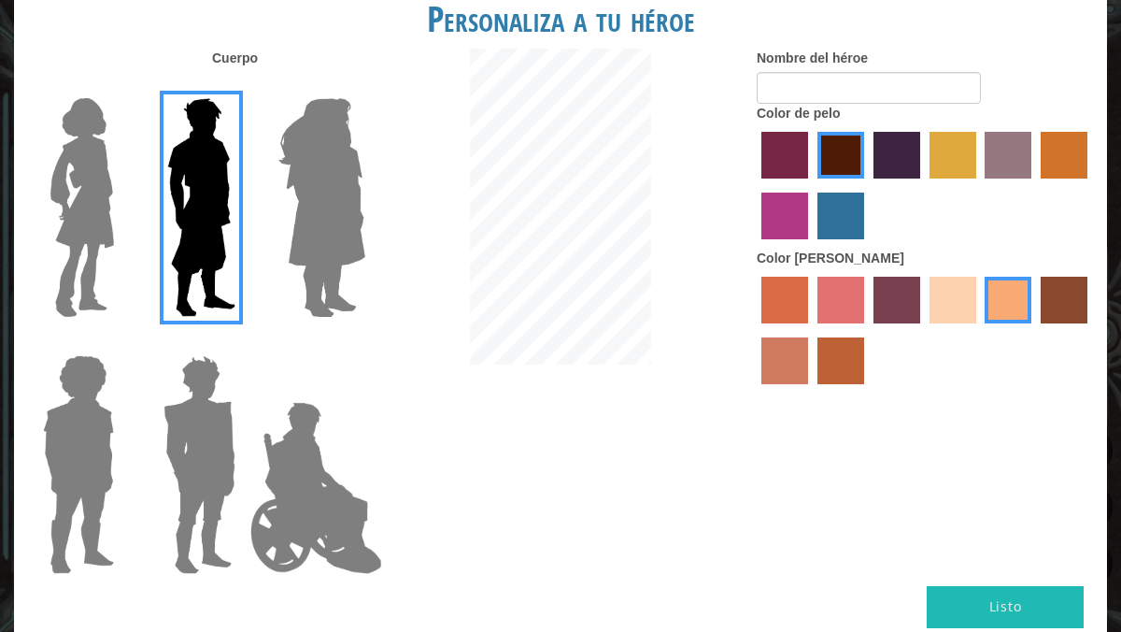
click at [1034, 185] on input "gold drop hair color" at bounding box center [1034, 185] width 0 height 0
click at [1009, 149] on label "bazaar hair color" at bounding box center [1008, 155] width 47 height 47
click at [979, 185] on input "bazaar hair color" at bounding box center [979, 185] width 0 height 0
click at [972, 149] on label "tulip tree hair color" at bounding box center [953, 155] width 47 height 47
click at [923, 185] on input "tulip tree hair color" at bounding box center [923, 185] width 0 height 0
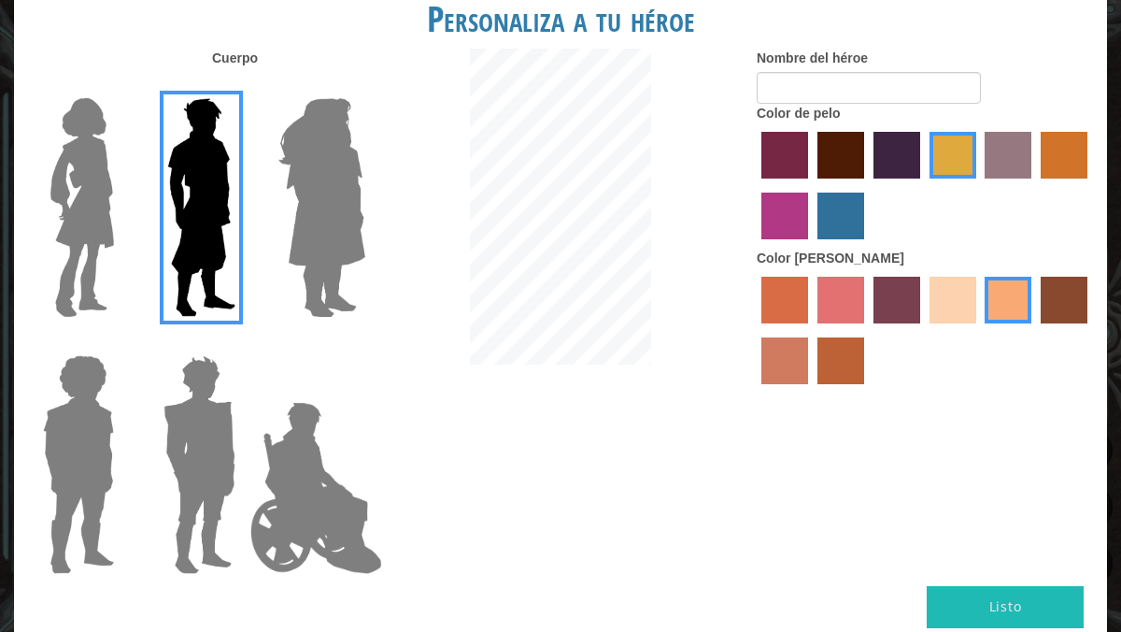
click at [901, 152] on label "hot purple hair color" at bounding box center [896, 155] width 47 height 47
click at [867, 185] on input "hot purple hair color" at bounding box center [867, 185] width 0 height 0
click at [866, 152] on div at bounding box center [925, 187] width 336 height 121
click at [839, 152] on label "maroon hair color" at bounding box center [840, 155] width 47 height 47
click at [811, 185] on input "maroon hair color" at bounding box center [811, 185] width 0 height 0
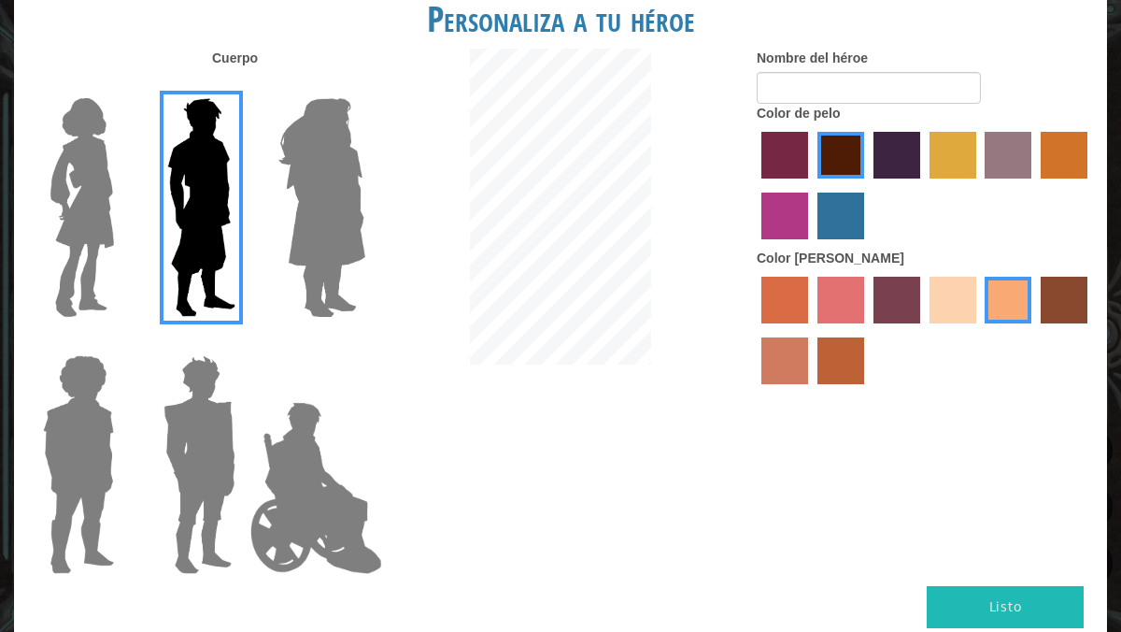
click at [802, 152] on label "paprika hair color" at bounding box center [784, 155] width 47 height 47
click at [755, 185] on input "paprika hair color" at bounding box center [755, 185] width 0 height 0
click at [843, 156] on label "maroon hair color" at bounding box center [840, 155] width 47 height 47
click at [811, 185] on input "maroon hair color" at bounding box center [811, 185] width 0 height 0
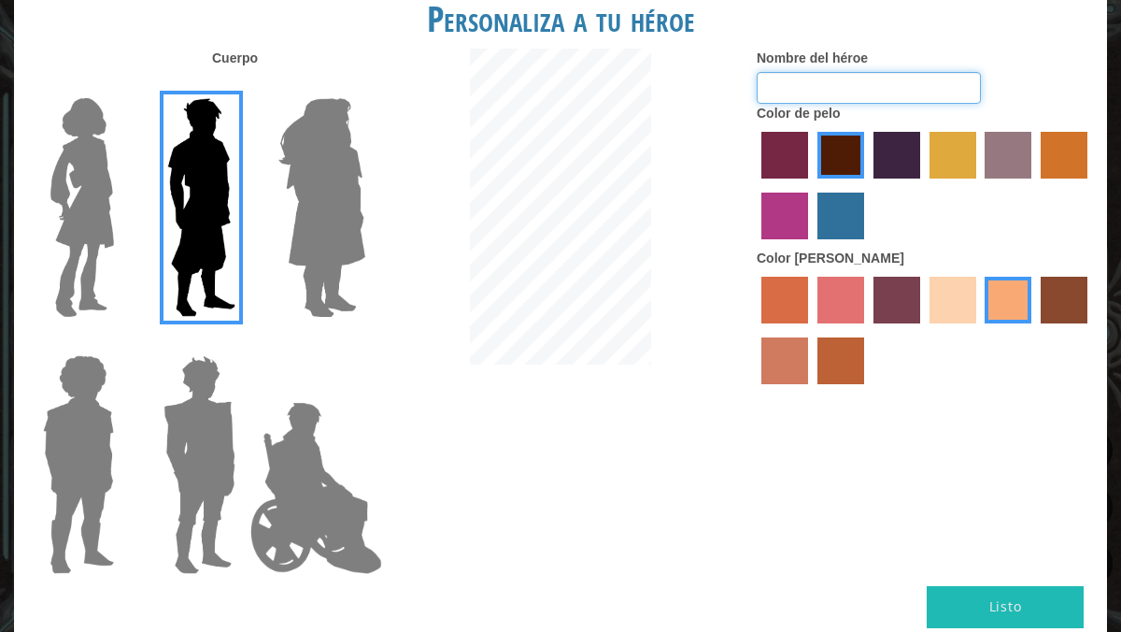
click at [860, 89] on input "Nombre del héroe" at bounding box center [869, 88] width 224 height 32
type input "[PERSON_NAME]"
click at [1015, 607] on button "Listo" at bounding box center [1005, 607] width 157 height 42
